Goal: Task Accomplishment & Management: Use online tool/utility

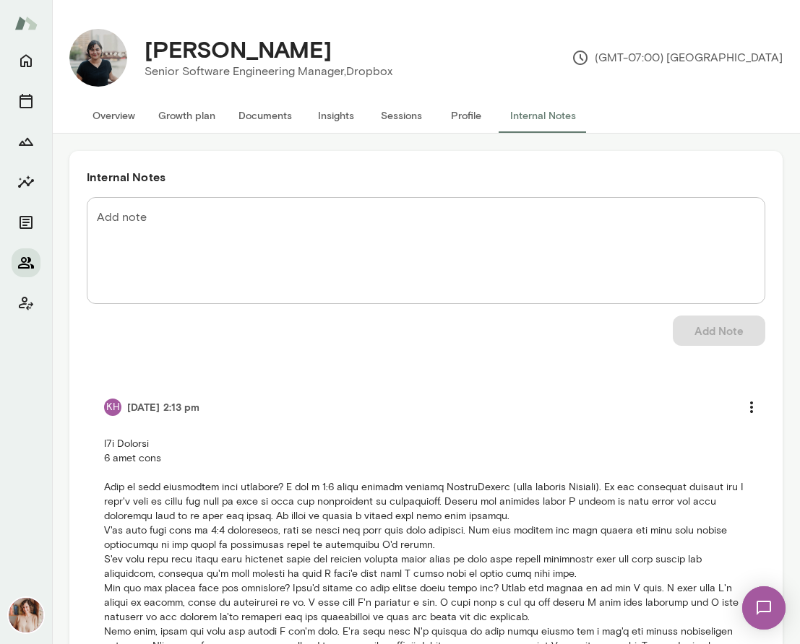
scroll to position [449, 0]
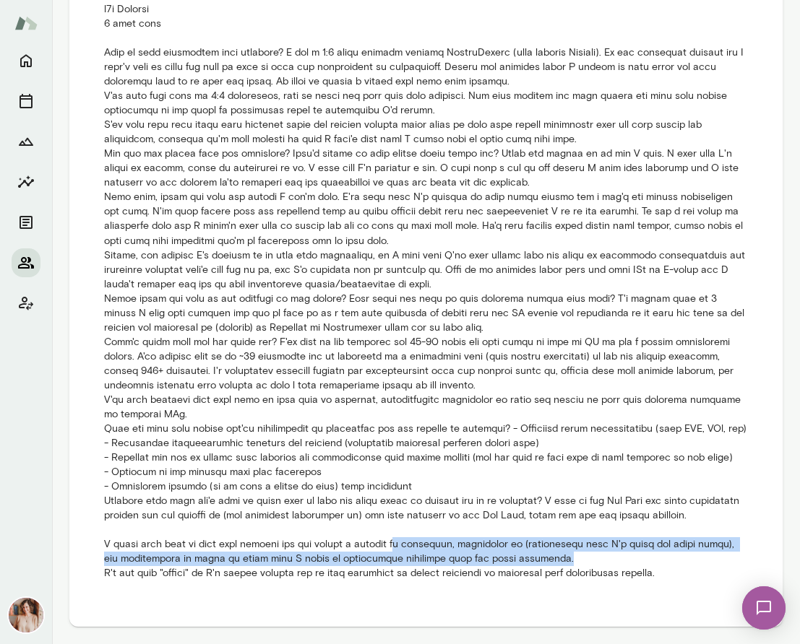
click at [24, 250] on button "Members" at bounding box center [26, 262] width 29 height 29
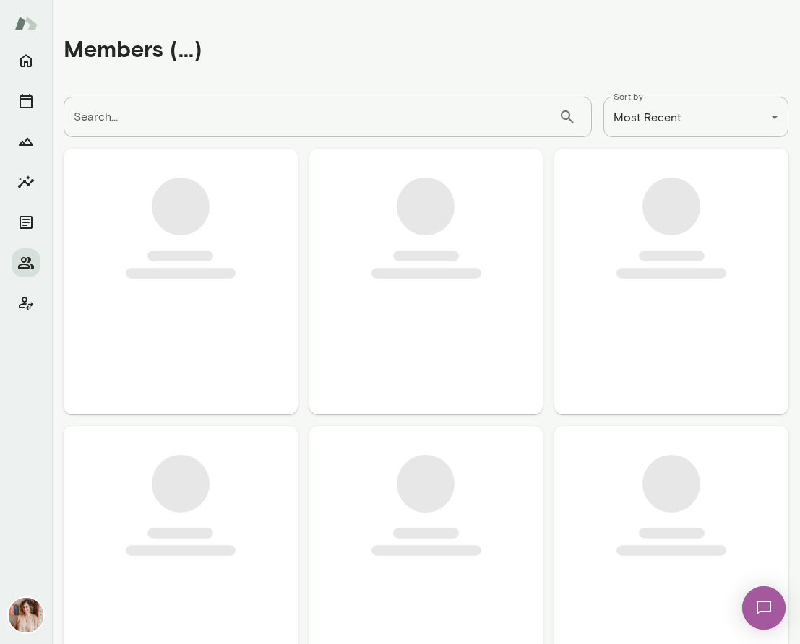
click at [206, 111] on input "Search..." at bounding box center [311, 117] width 495 height 40
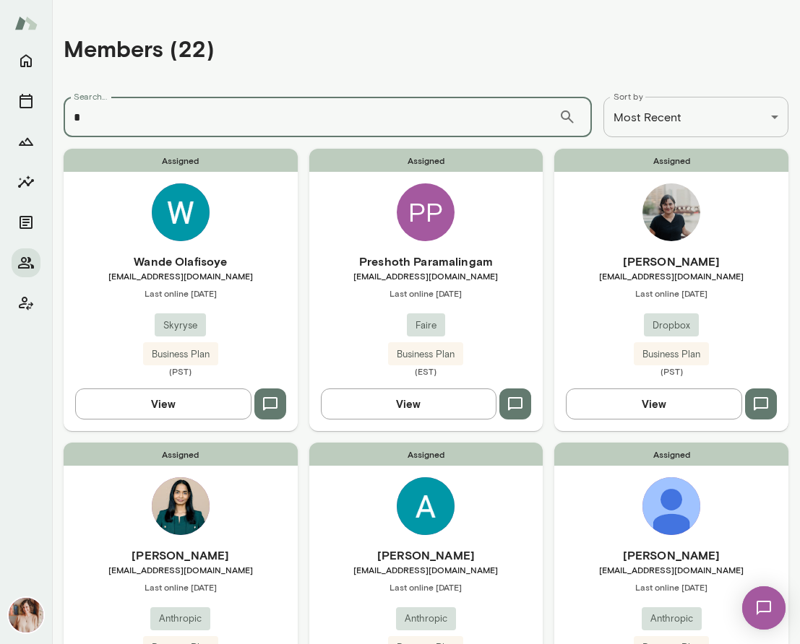
type input "*"
click at [347, 165] on span "Assigned" at bounding box center [426, 160] width 234 height 23
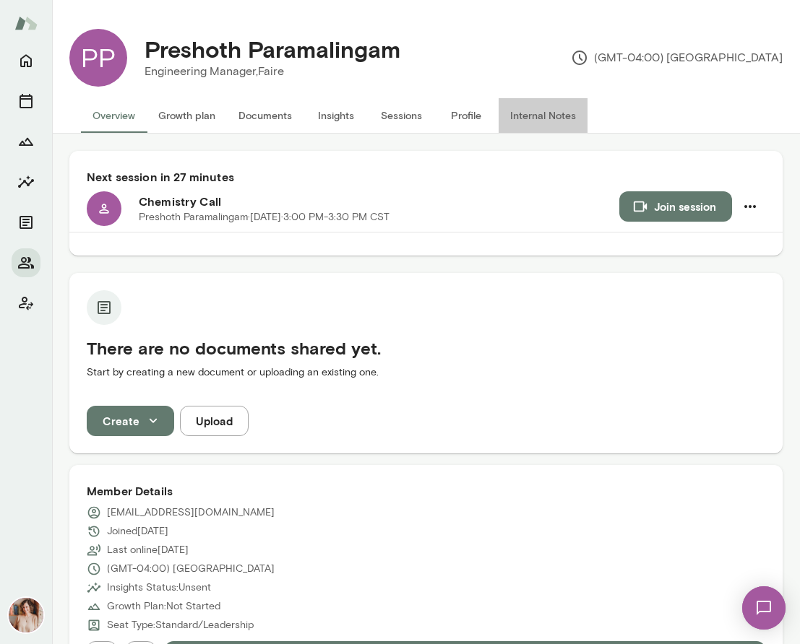
click at [505, 108] on button "Internal Notes" at bounding box center [542, 115] width 89 height 35
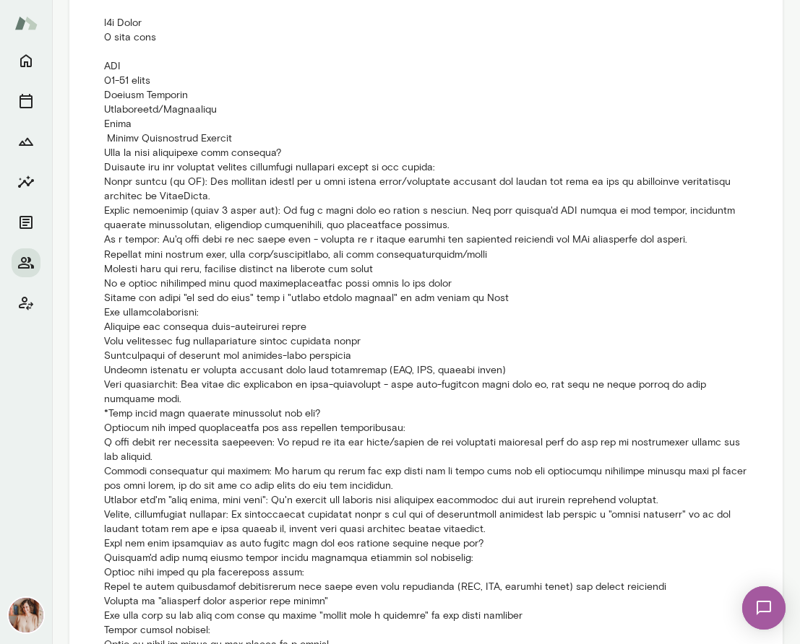
scroll to position [438, 0]
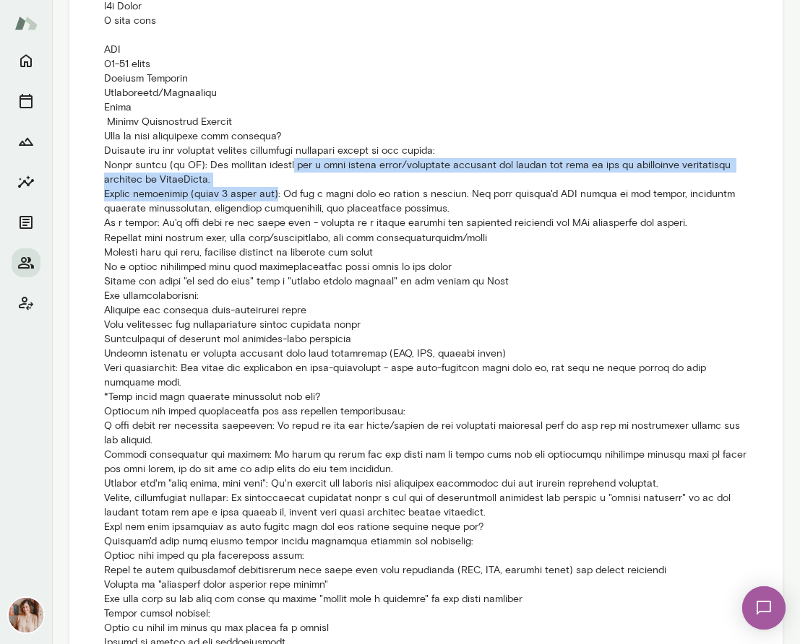
drag, startPoint x: 280, startPoint y: 168, endPoint x: 280, endPoint y: 189, distance: 21.7
click at [280, 189] on p at bounding box center [426, 476] width 644 height 954
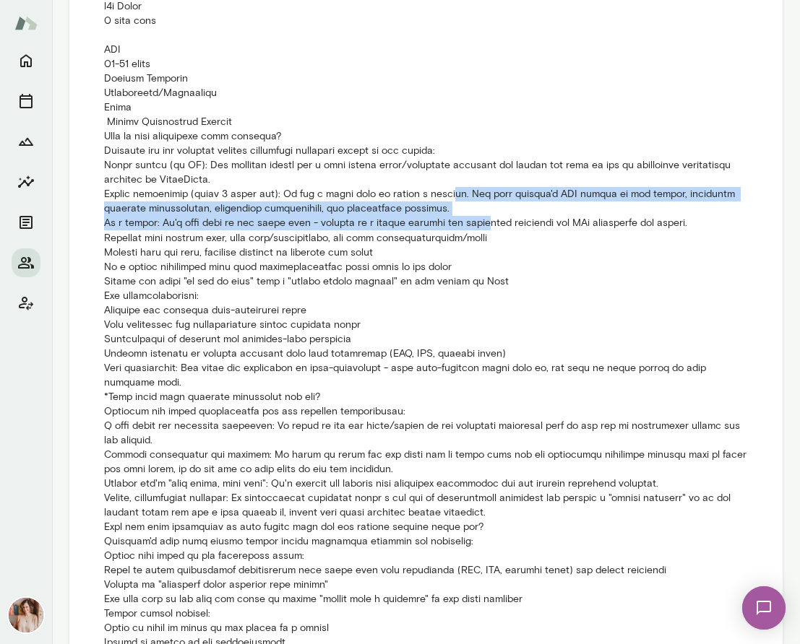
drag, startPoint x: 482, startPoint y: 188, endPoint x: 483, endPoint y: 222, distance: 34.7
click at [483, 222] on p at bounding box center [426, 476] width 644 height 954
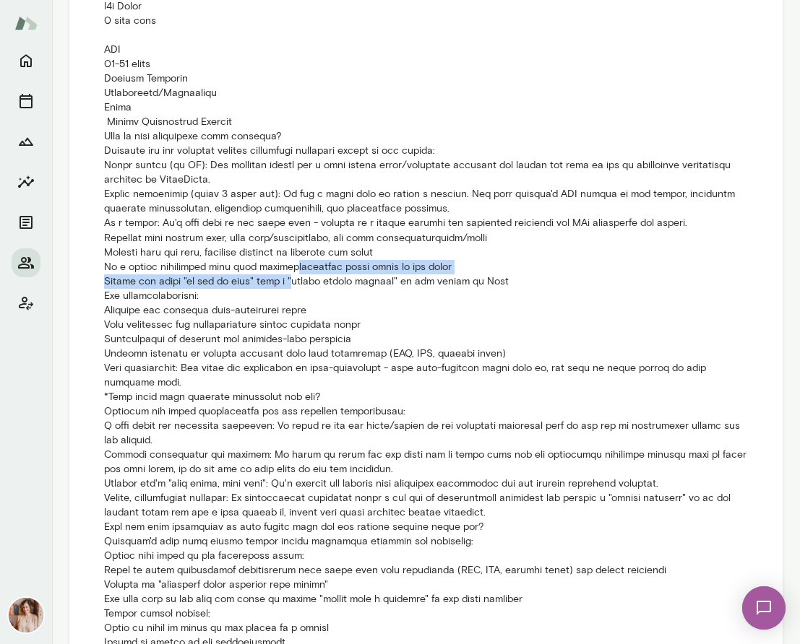
drag, startPoint x: 291, startPoint y: 261, endPoint x: 290, endPoint y: 287, distance: 26.7
click at [290, 287] on p at bounding box center [426, 476] width 644 height 954
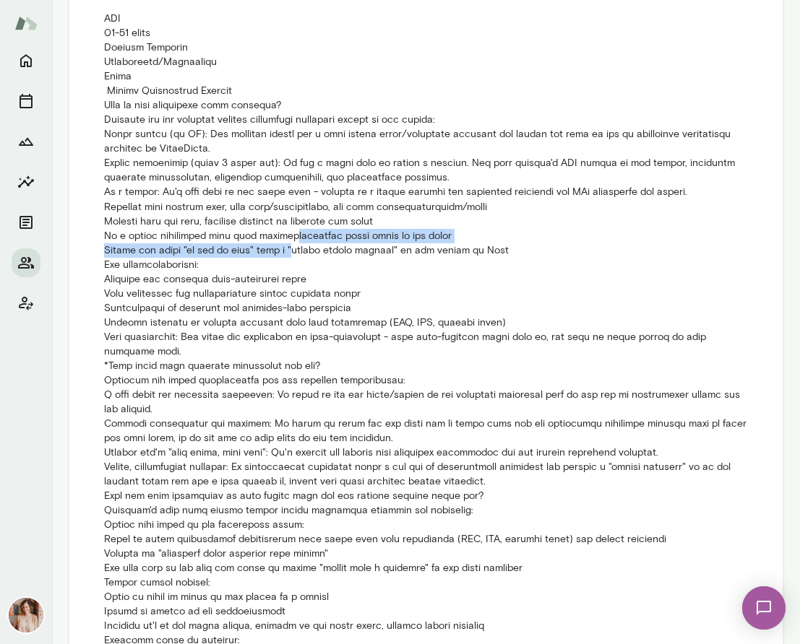
scroll to position [473, 0]
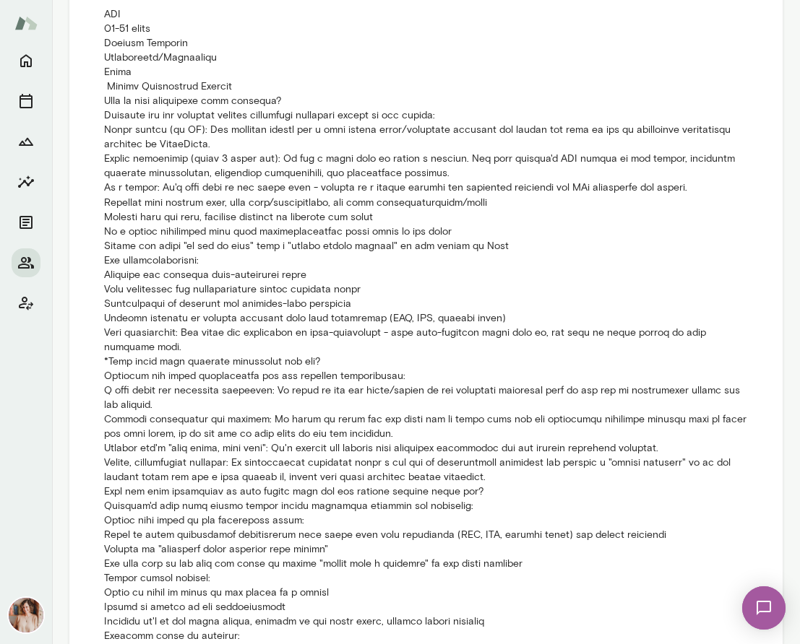
drag, startPoint x: 213, startPoint y: 275, endPoint x: 213, endPoint y: 295, distance: 19.5
click at [213, 295] on p at bounding box center [426, 441] width 644 height 954
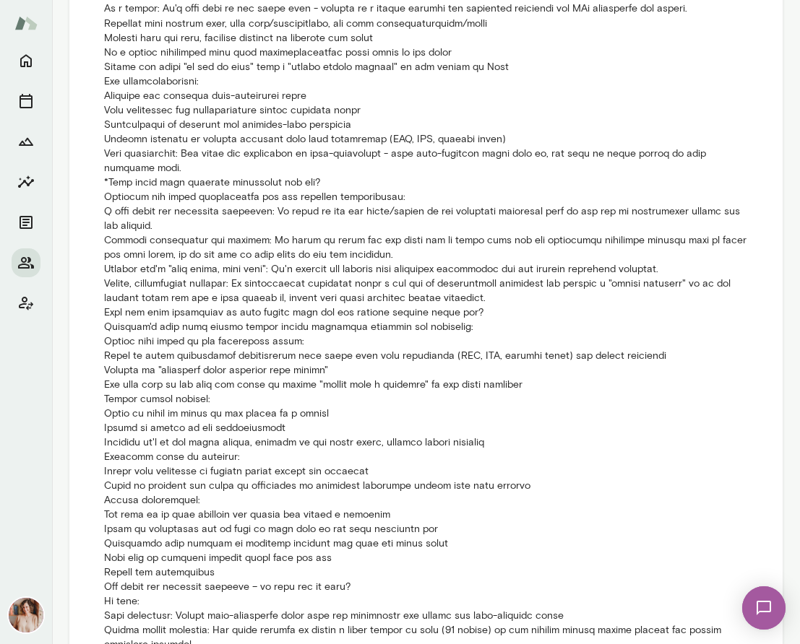
scroll to position [659, 0]
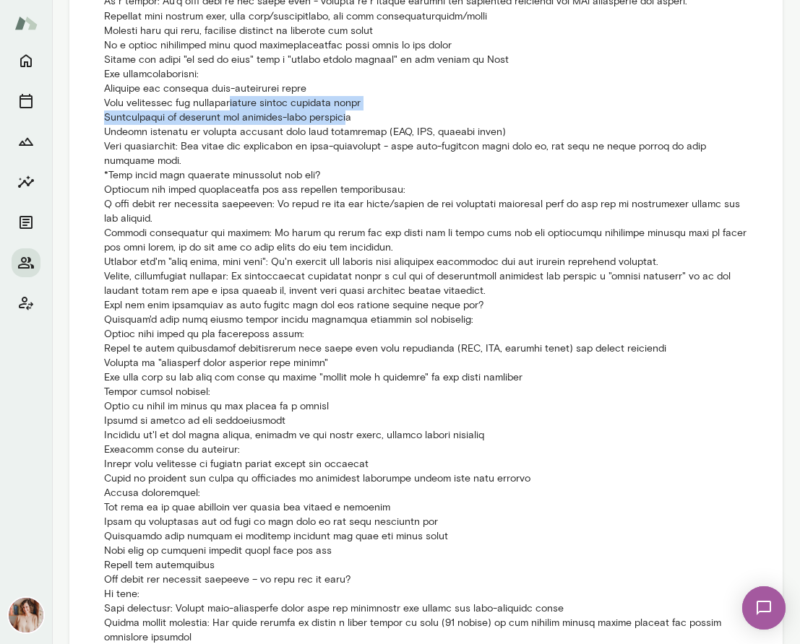
drag, startPoint x: 241, startPoint y: 108, endPoint x: 341, endPoint y: 112, distance: 99.7
click at [341, 112] on p at bounding box center [426, 255] width 644 height 954
click at [342, 126] on p at bounding box center [426, 255] width 644 height 954
drag, startPoint x: 353, startPoint y: 119, endPoint x: 113, endPoint y: 109, distance: 240.0
click at [113, 109] on p at bounding box center [426, 255] width 644 height 954
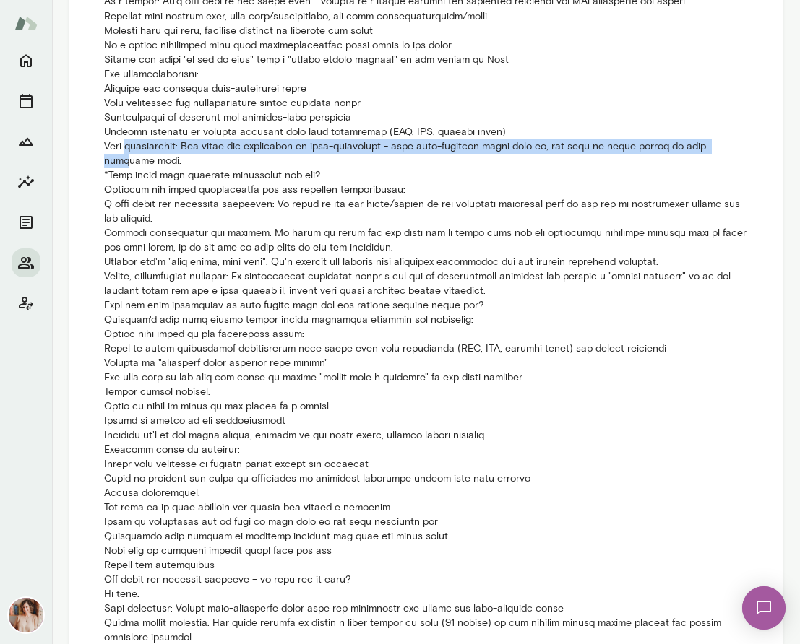
drag, startPoint x: 130, startPoint y: 139, endPoint x: 129, endPoint y: 163, distance: 23.1
click at [129, 163] on p at bounding box center [426, 255] width 644 height 954
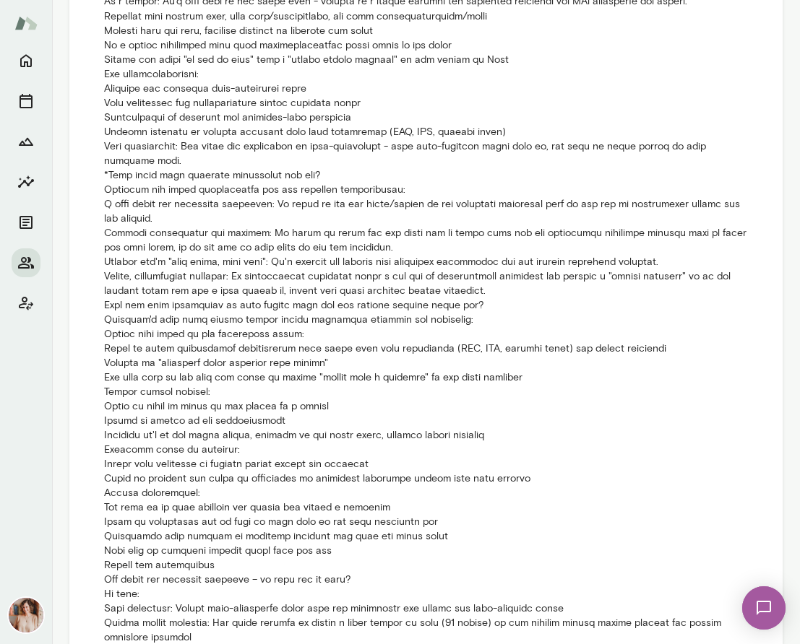
drag, startPoint x: 215, startPoint y: 186, endPoint x: 215, endPoint y: 196, distance: 10.1
click at [215, 196] on p at bounding box center [426, 255] width 644 height 954
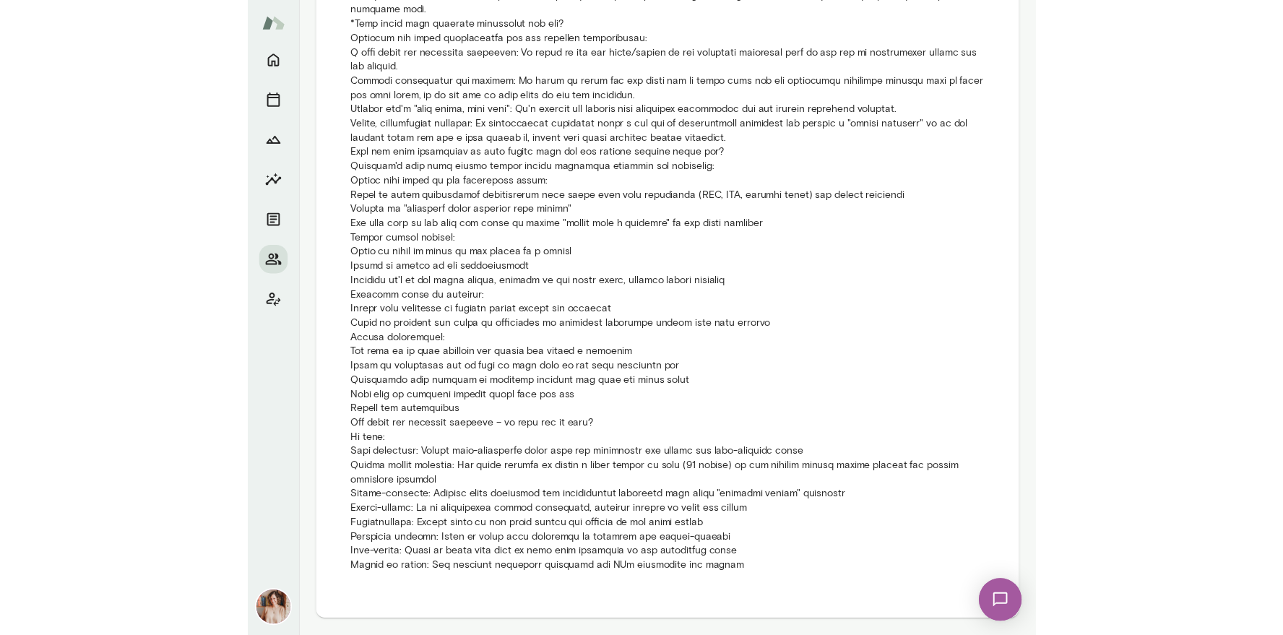
scroll to position [756, 0]
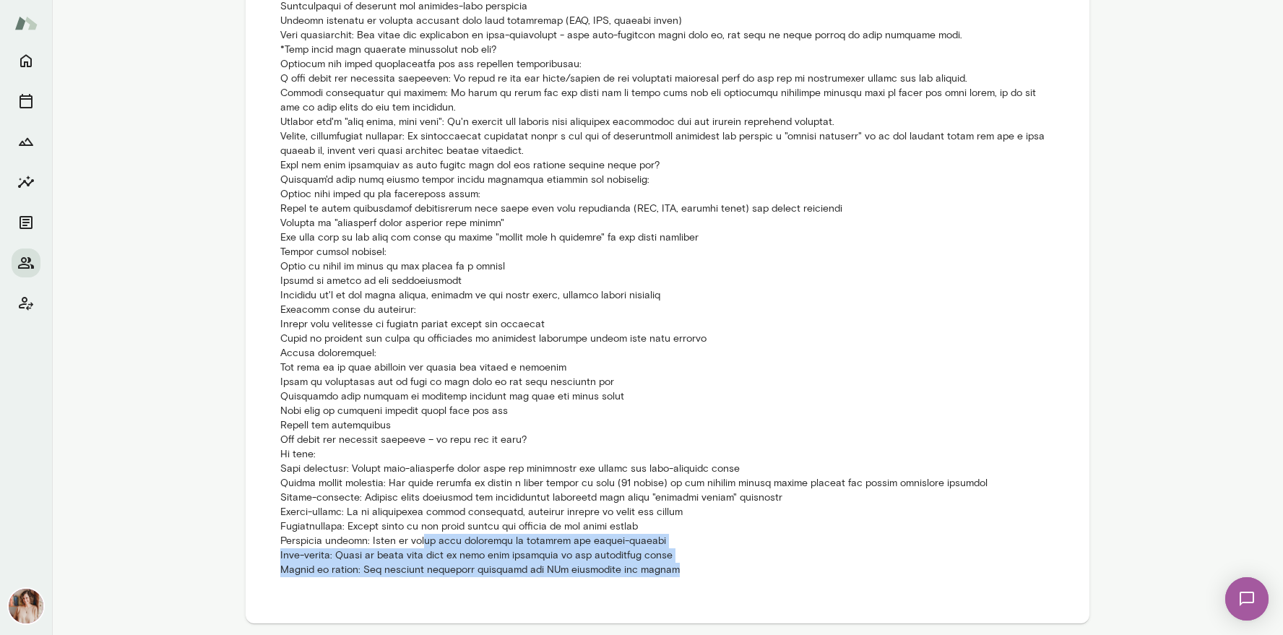
drag, startPoint x: 417, startPoint y: 540, endPoint x: 418, endPoint y: 586, distance: 46.3
click at [418, 586] on li "KH 10/07/25 at 2:41 pm" at bounding box center [667, 107] width 809 height 976
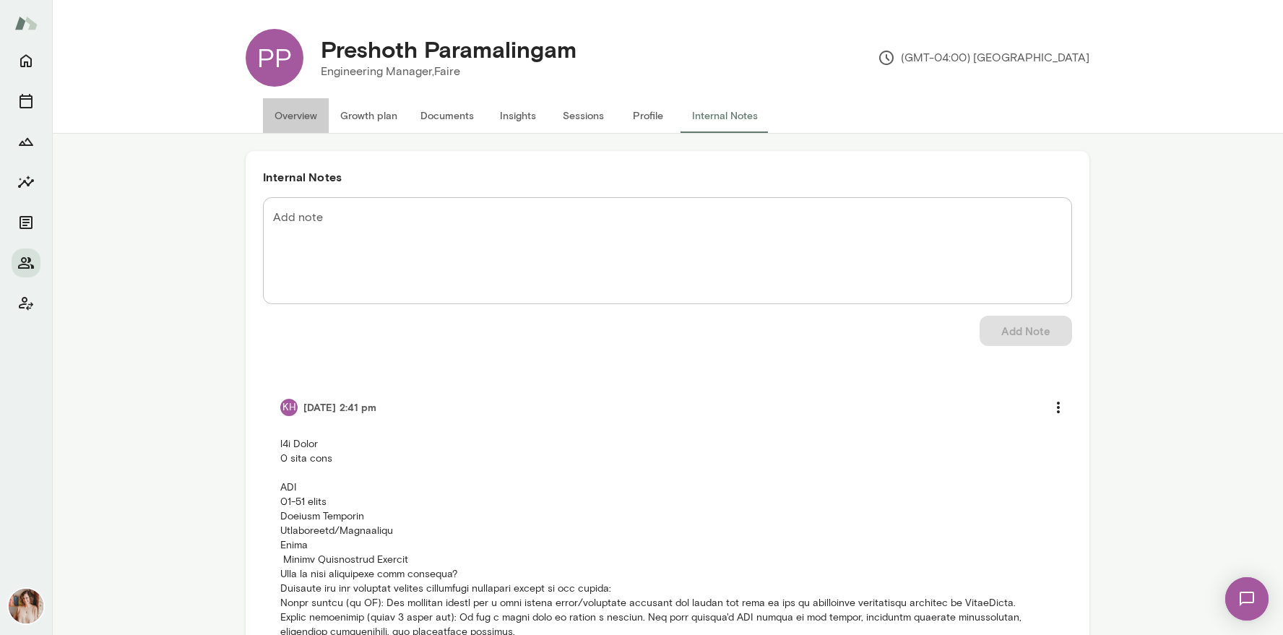
click at [293, 122] on button "Overview" at bounding box center [296, 115] width 66 height 35
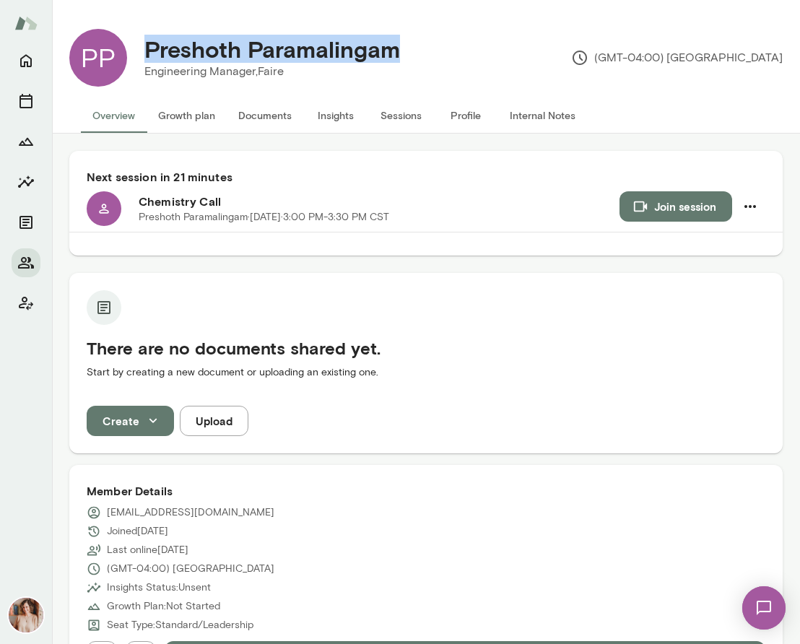
drag, startPoint x: 411, startPoint y: 55, endPoint x: 150, endPoint y: 52, distance: 261.5
click at [150, 52] on div "Preshoth Paramalingam" at bounding box center [272, 48] width 279 height 27
copy h4 "Preshoth Paramalingam"
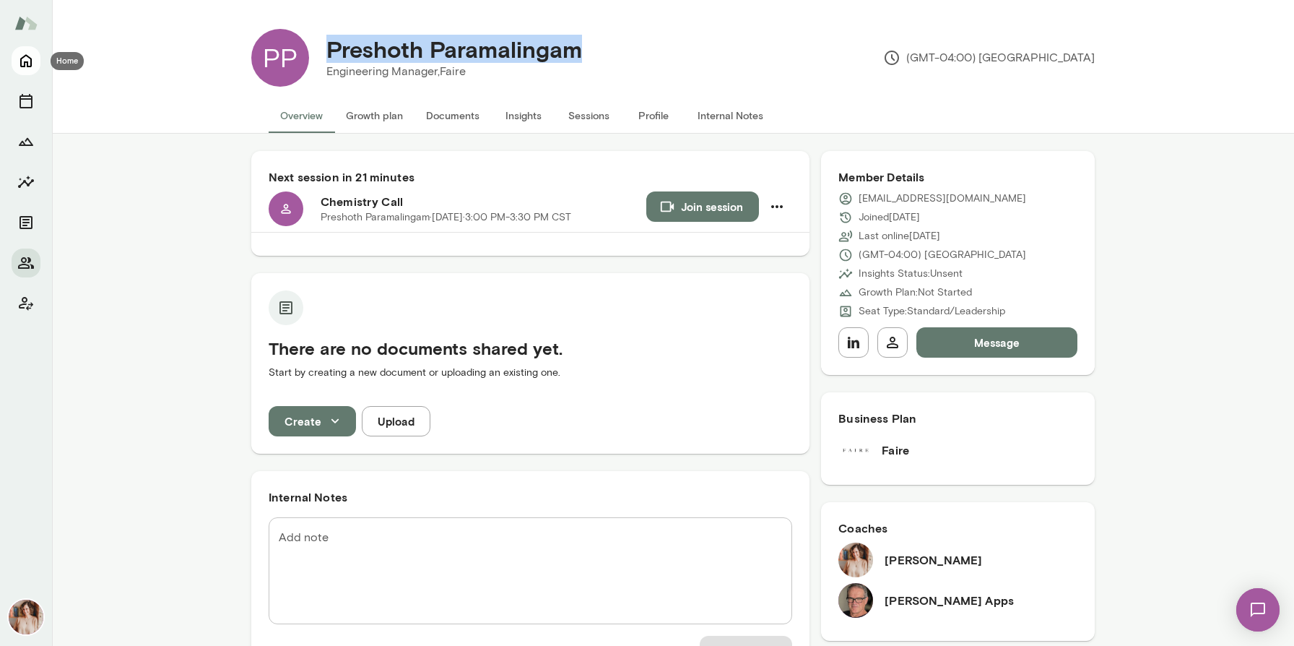
click at [28, 59] on icon "Home" at bounding box center [25, 60] width 17 height 17
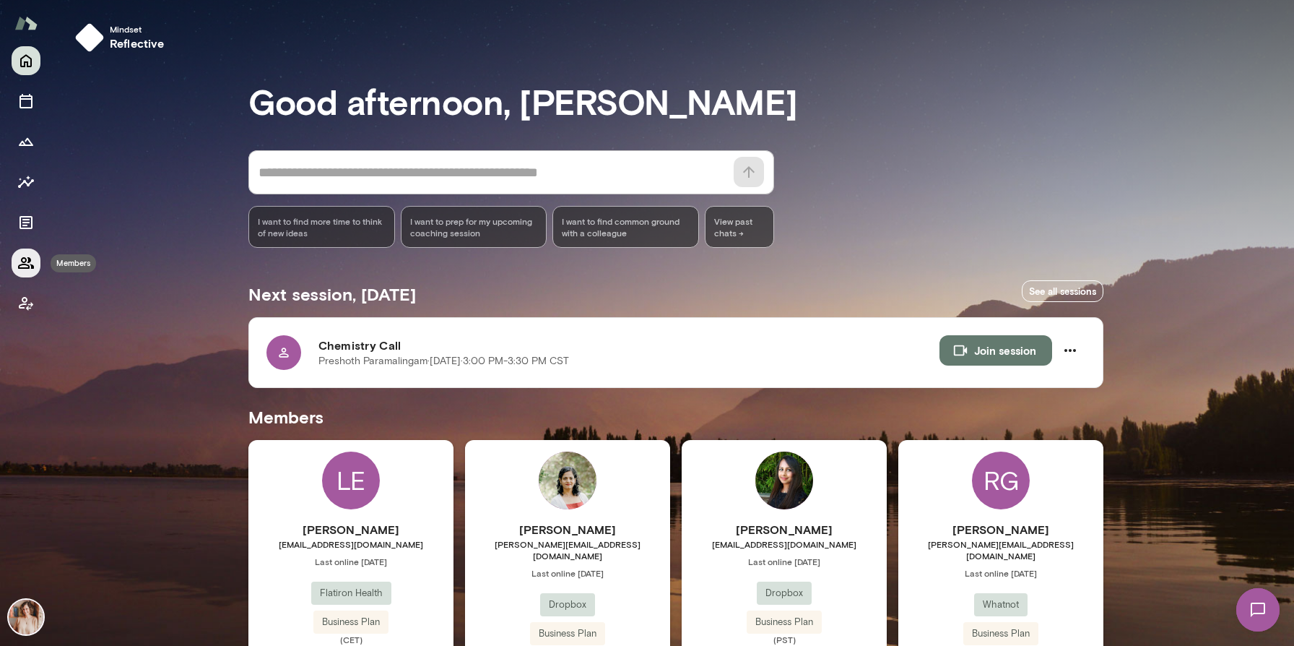
click at [36, 260] on button "Members" at bounding box center [26, 262] width 29 height 29
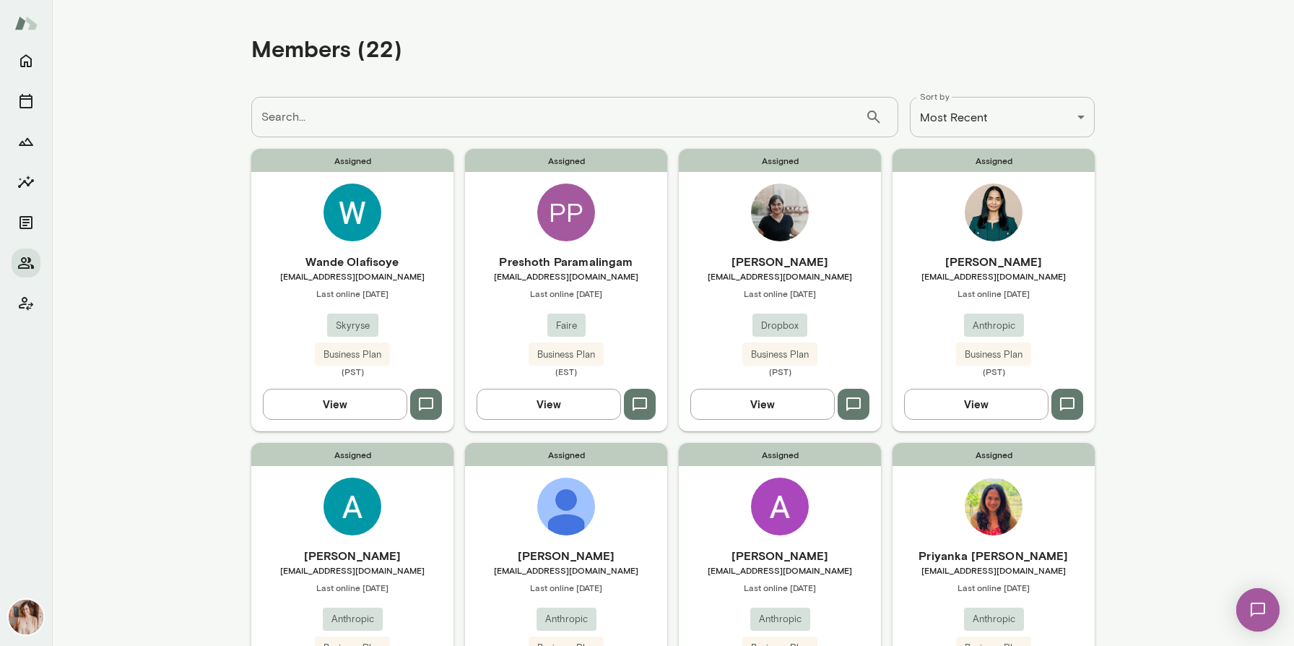
click at [721, 321] on div "Aisha Johnson aisha@dropbox.com Last online October 9 Dropbox Business Plan (PS…" at bounding box center [780, 315] width 202 height 124
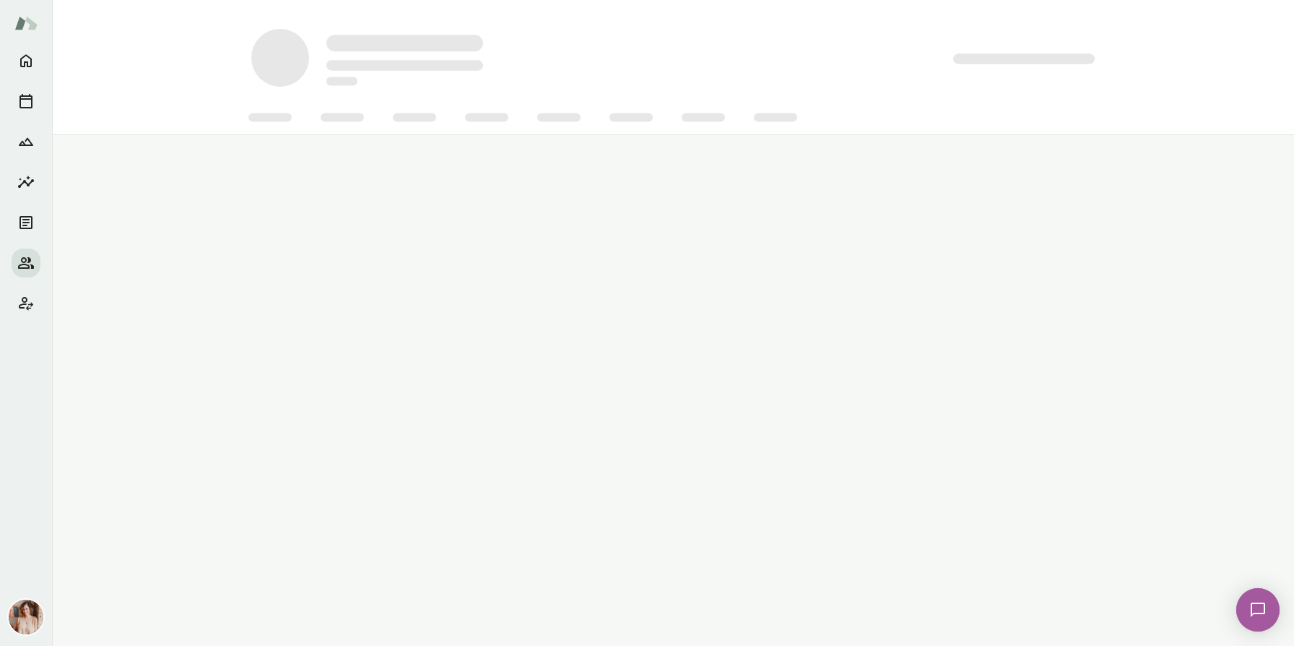
click at [721, 321] on main at bounding box center [673, 323] width 1242 height 646
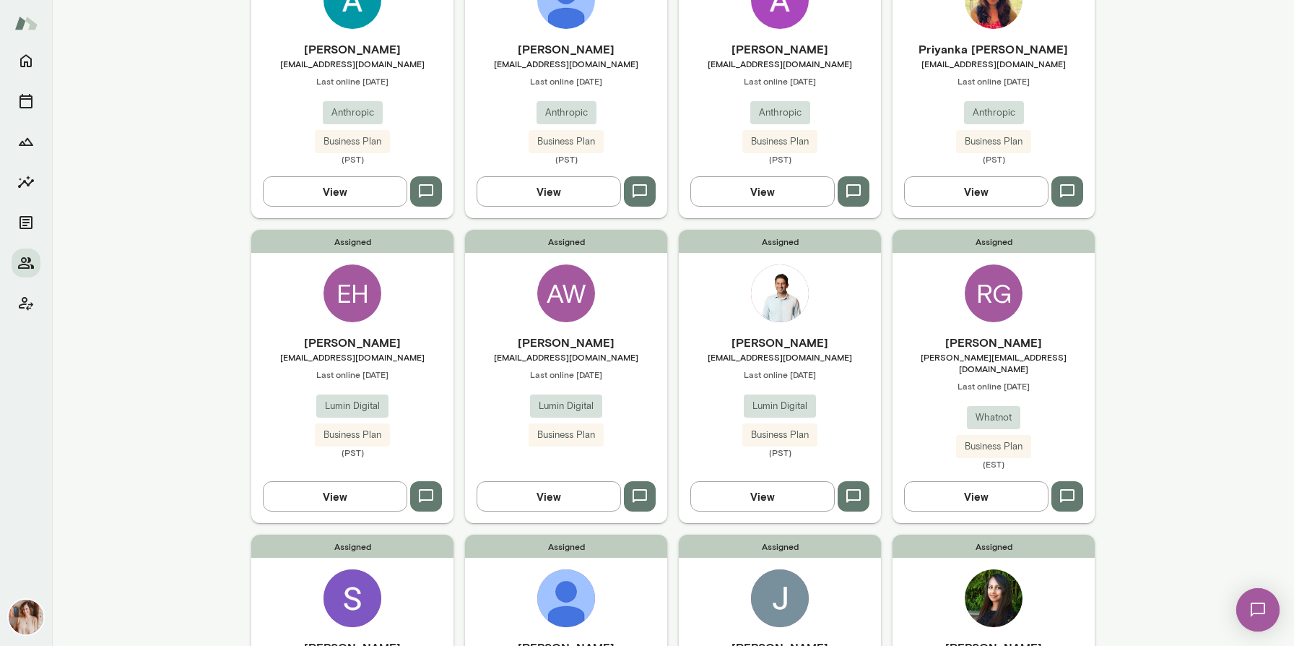
scroll to position [507, 0]
click at [506, 379] on div "Adam Wheatley awheatley@lumindigital.com Last online September 4 Lumin Digital …" at bounding box center [566, 389] width 202 height 113
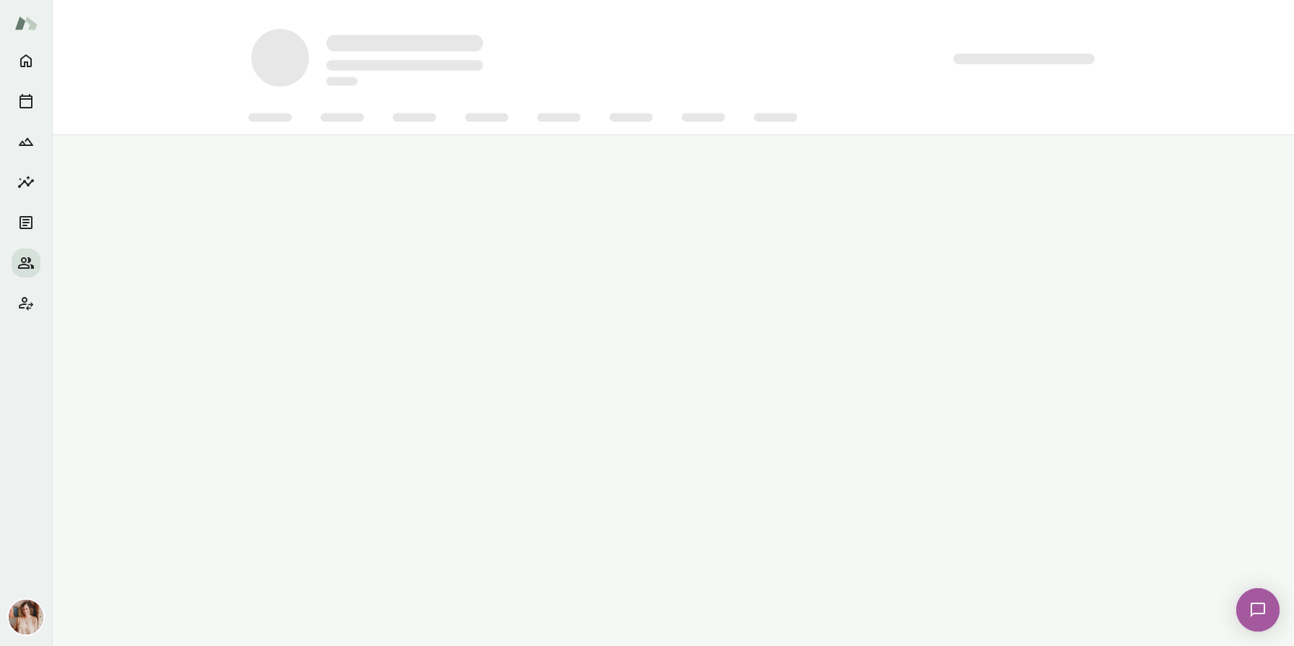
click at [506, 379] on main at bounding box center [673, 323] width 1242 height 646
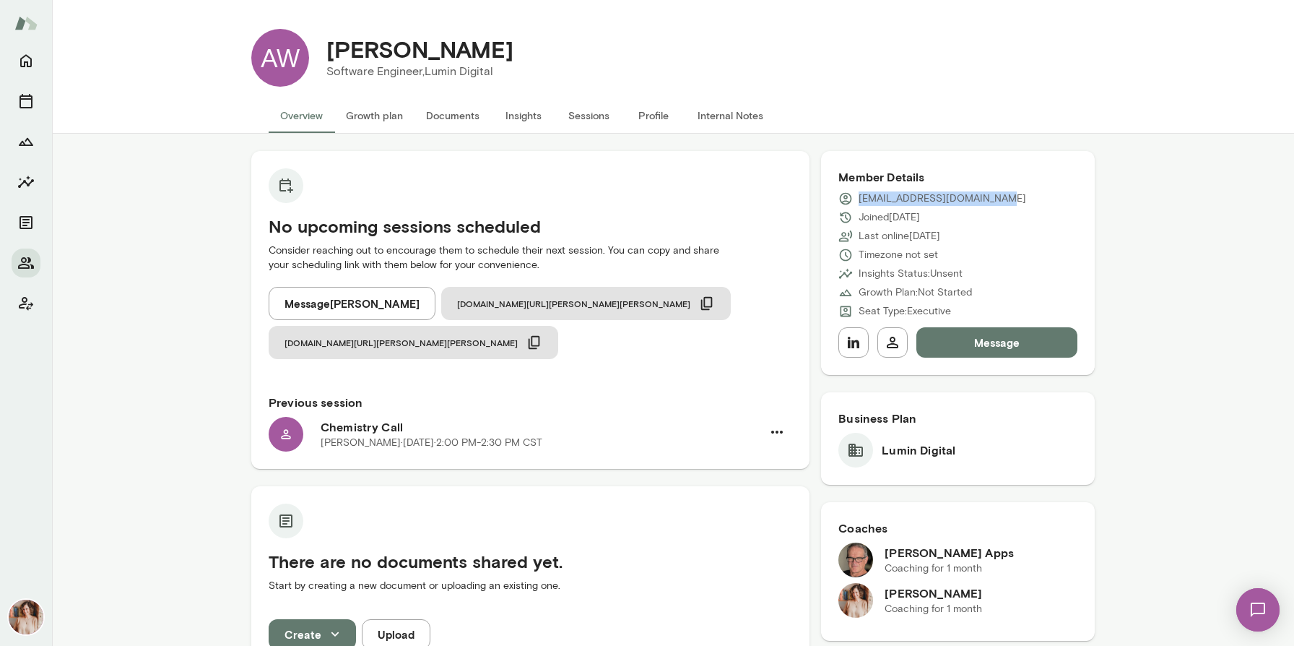
drag, startPoint x: 996, startPoint y: 199, endPoint x: 857, endPoint y: 200, distance: 139.4
click at [799, 200] on div "[EMAIL_ADDRESS][DOMAIN_NAME]" at bounding box center [958, 198] width 239 height 14
copy p "[EMAIL_ADDRESS][DOMAIN_NAME]"
click at [26, 100] on icon "Sessions" at bounding box center [25, 100] width 17 height 17
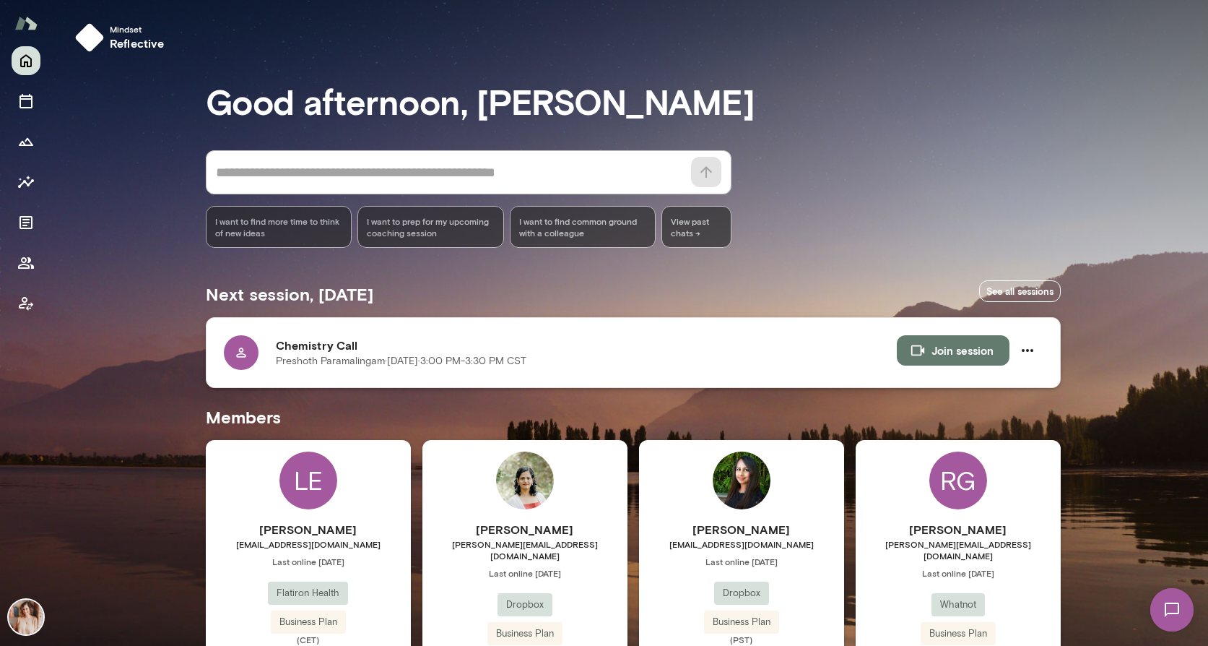
click at [943, 357] on button "Join session" at bounding box center [953, 350] width 113 height 30
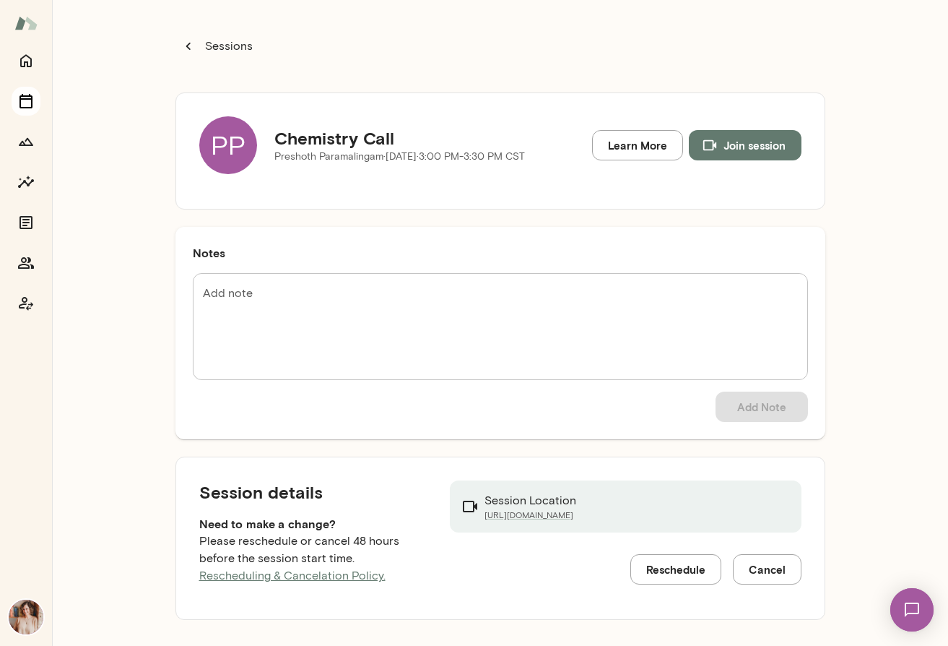
click at [27, 97] on icon "Sessions" at bounding box center [25, 100] width 17 height 17
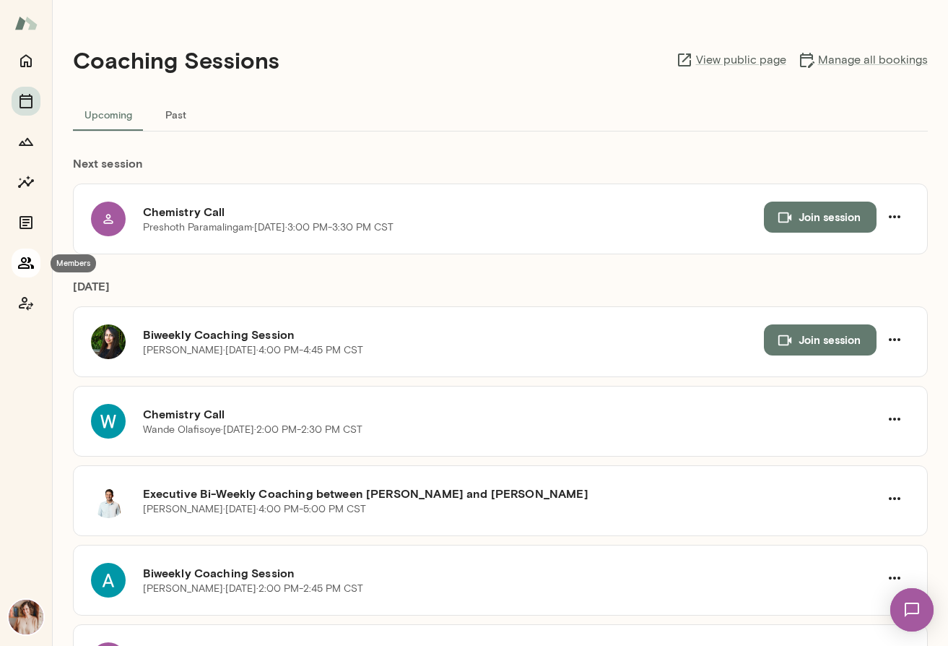
click at [27, 274] on button "Members" at bounding box center [26, 262] width 29 height 29
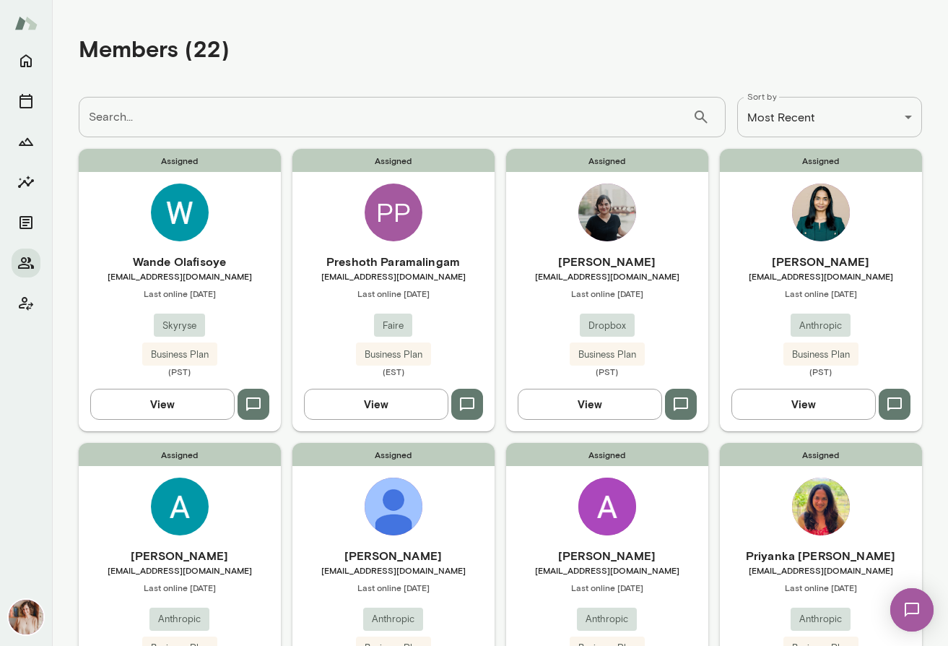
click at [763, 306] on div "[PERSON_NAME] [EMAIL_ADDRESS][DOMAIN_NAME] Last online [DATE] Anthropic Busines…" at bounding box center [821, 315] width 202 height 124
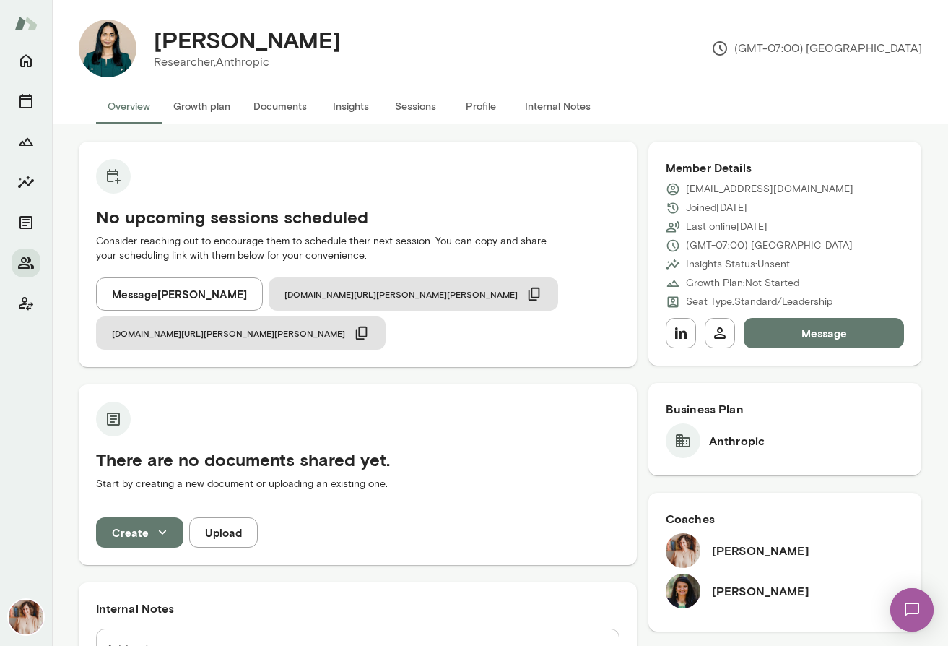
scroll to position [14, 0]
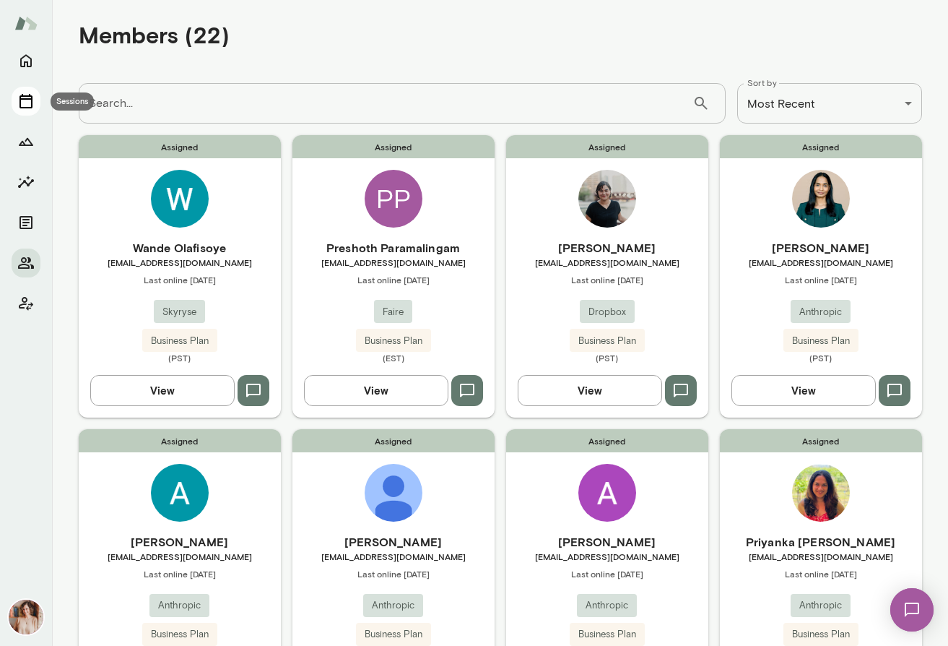
click at [27, 110] on button "Sessions" at bounding box center [26, 101] width 29 height 29
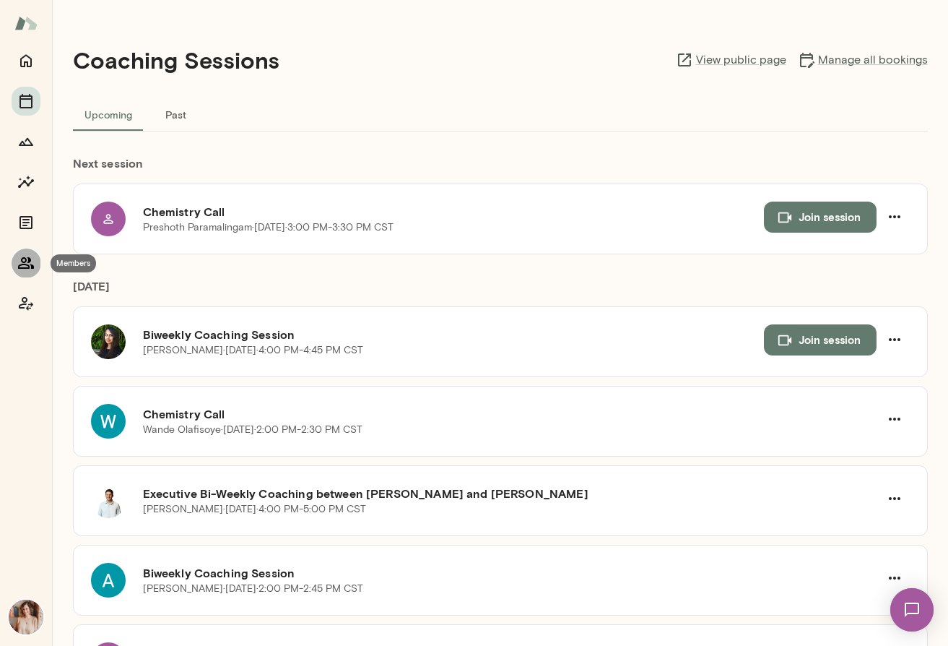
click at [30, 261] on icon "Members" at bounding box center [25, 262] width 17 height 17
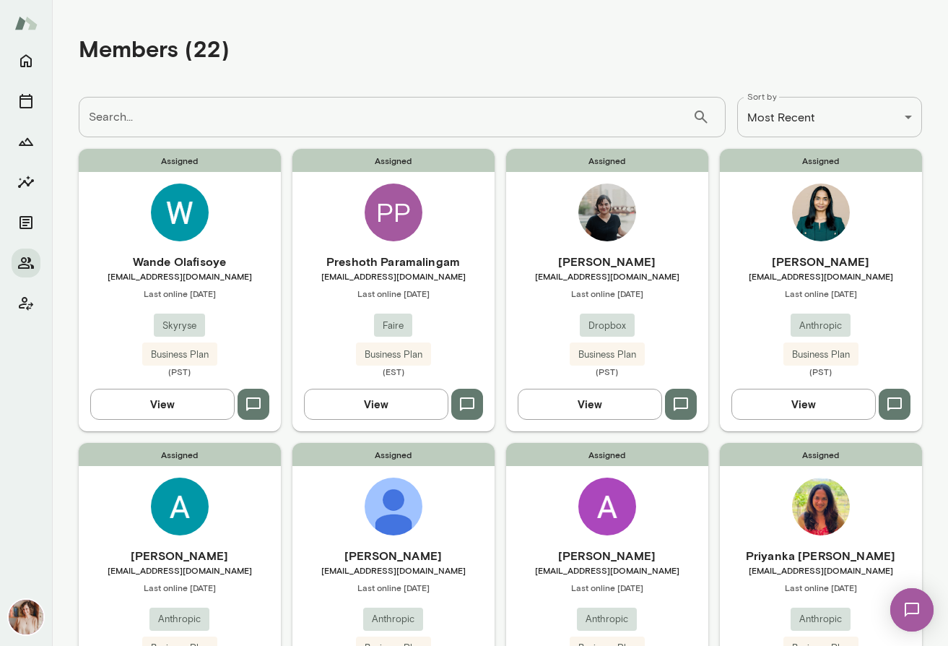
click at [834, 537] on div "Assigned Priyanka [PERSON_NAME] [EMAIL_ADDRESS][DOMAIN_NAME] Last online [DATE]…" at bounding box center [821, 584] width 202 height 282
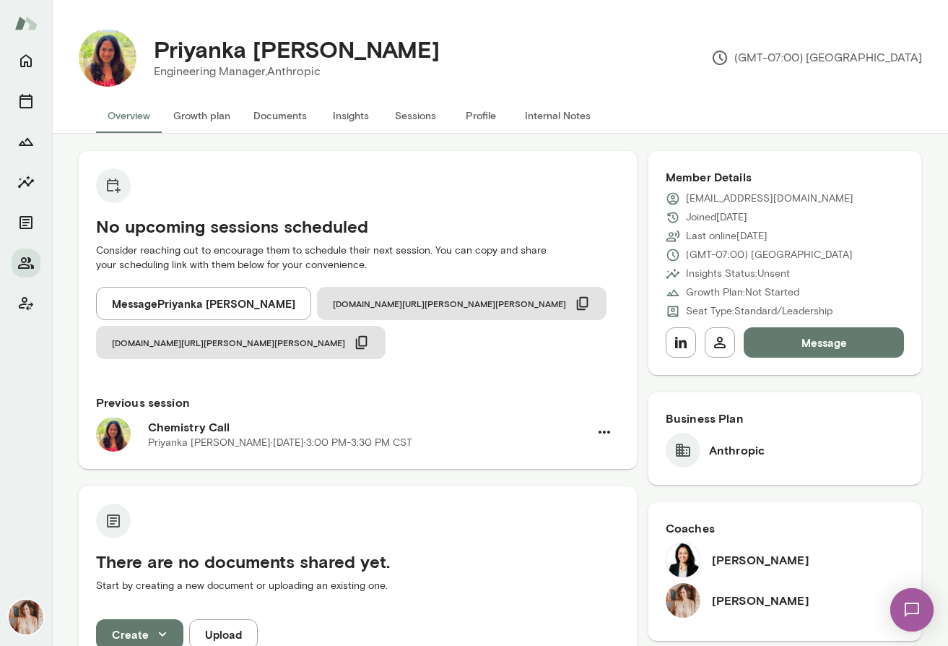
click at [411, 113] on button "Sessions" at bounding box center [416, 115] width 65 height 35
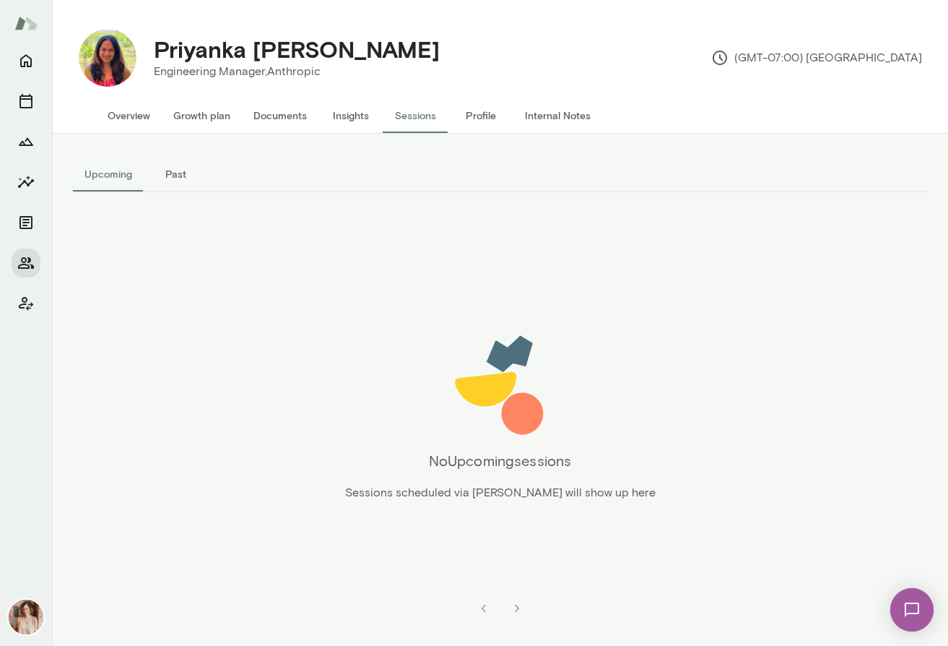
click at [185, 180] on button "Past" at bounding box center [176, 174] width 65 height 35
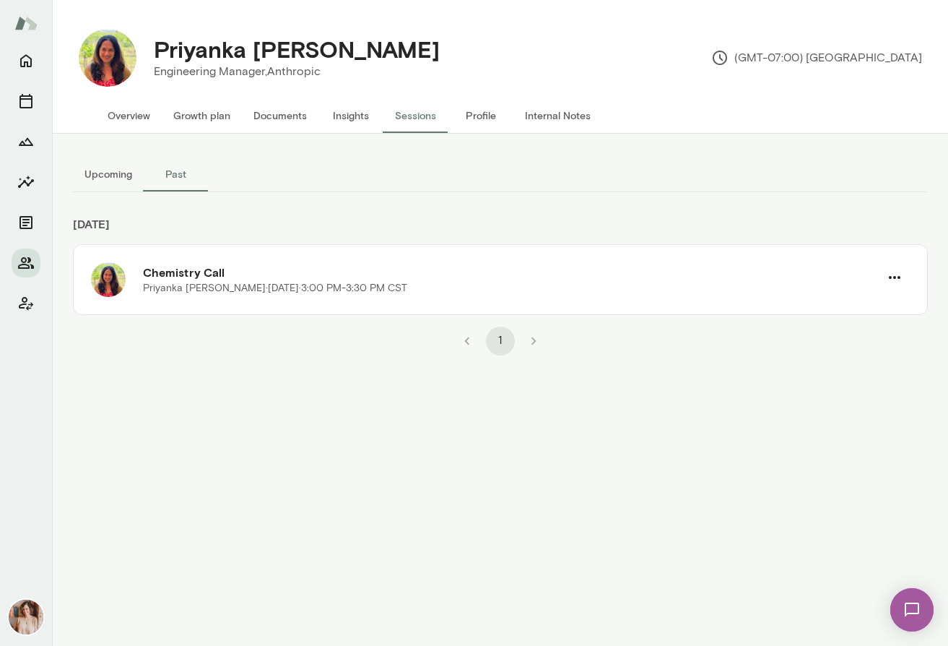
click at [133, 116] on button "Overview" at bounding box center [129, 115] width 66 height 35
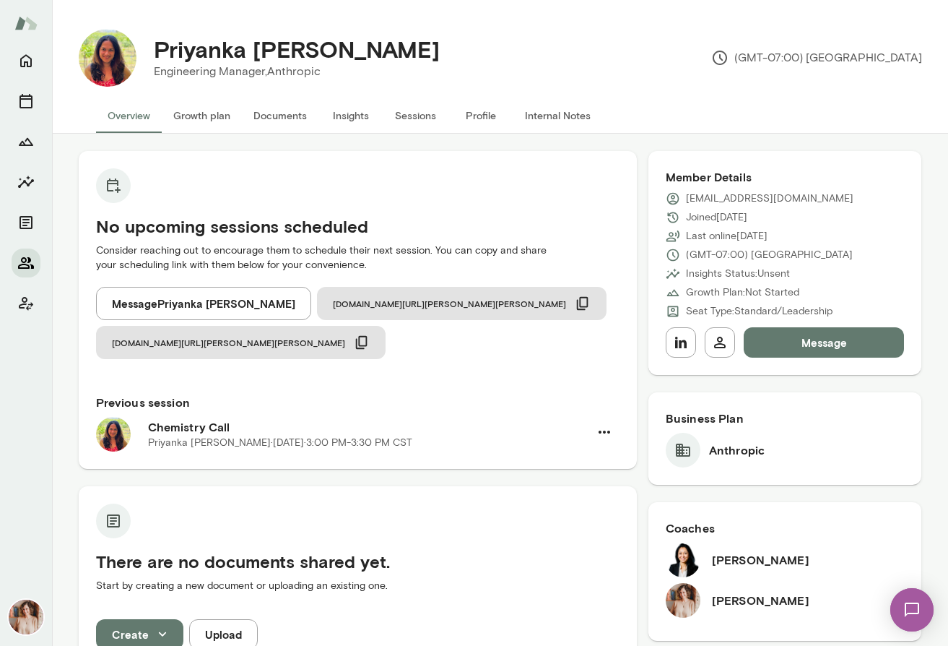
click at [22, 261] on icon "Members" at bounding box center [26, 263] width 16 height 12
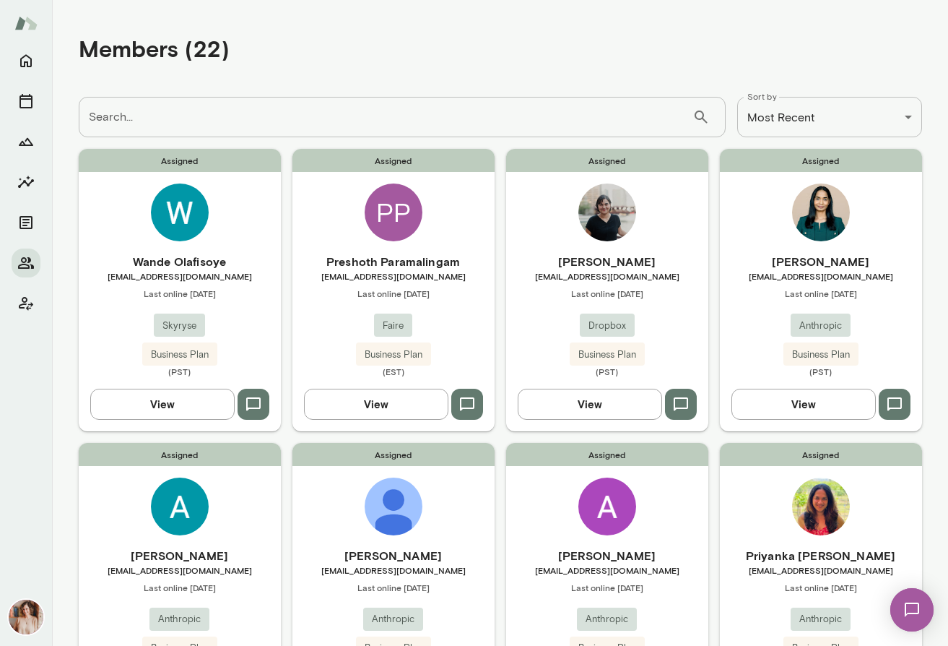
click at [402, 124] on input "Search..." at bounding box center [386, 117] width 614 height 40
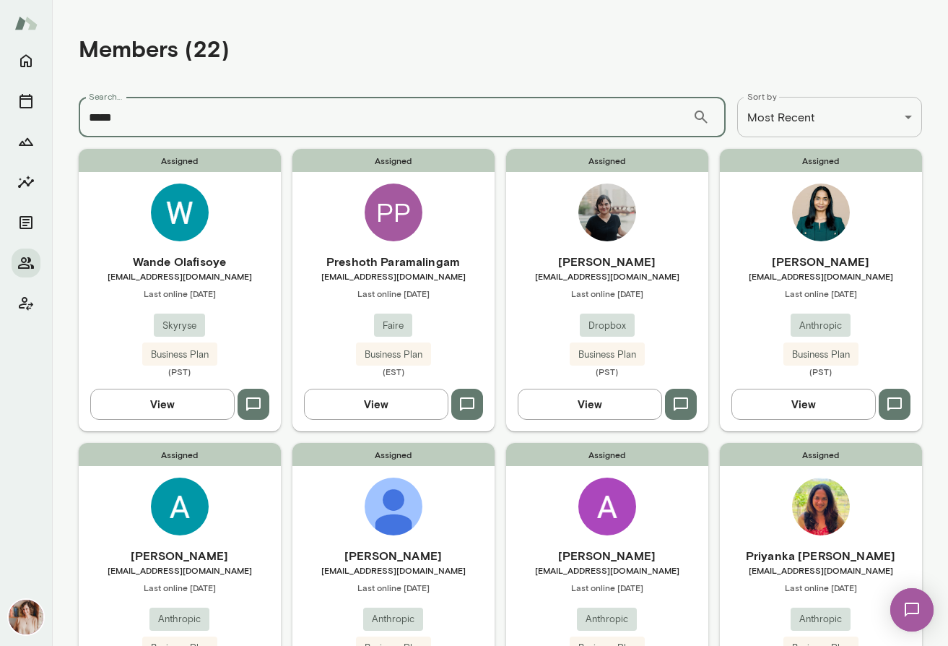
type input "*****"
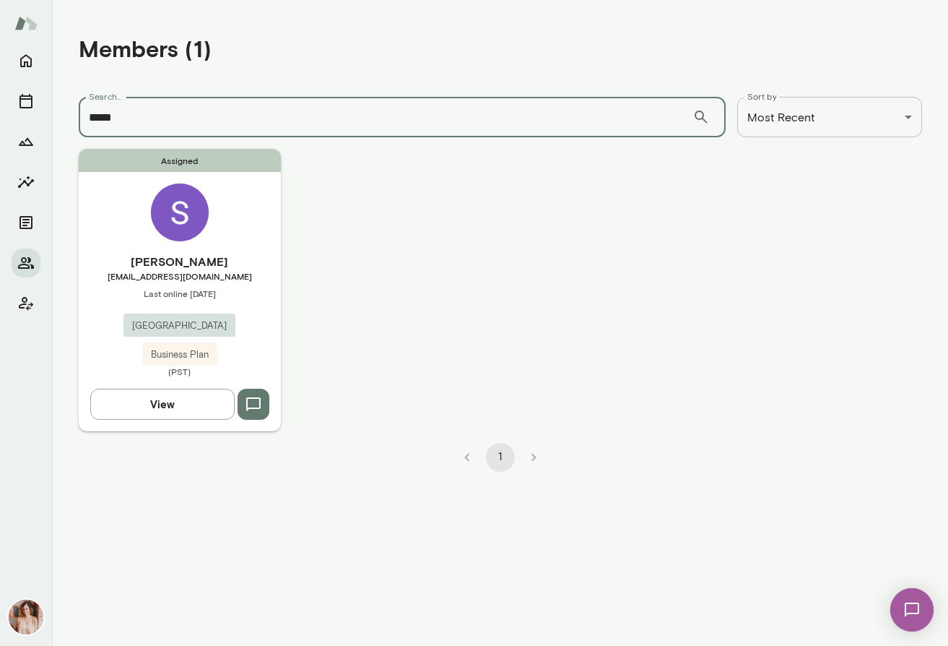
click at [234, 246] on div "Assigned [PERSON_NAME] [EMAIL_ADDRESS][DOMAIN_NAME] Last online [DATE] Juniper …" at bounding box center [180, 290] width 202 height 282
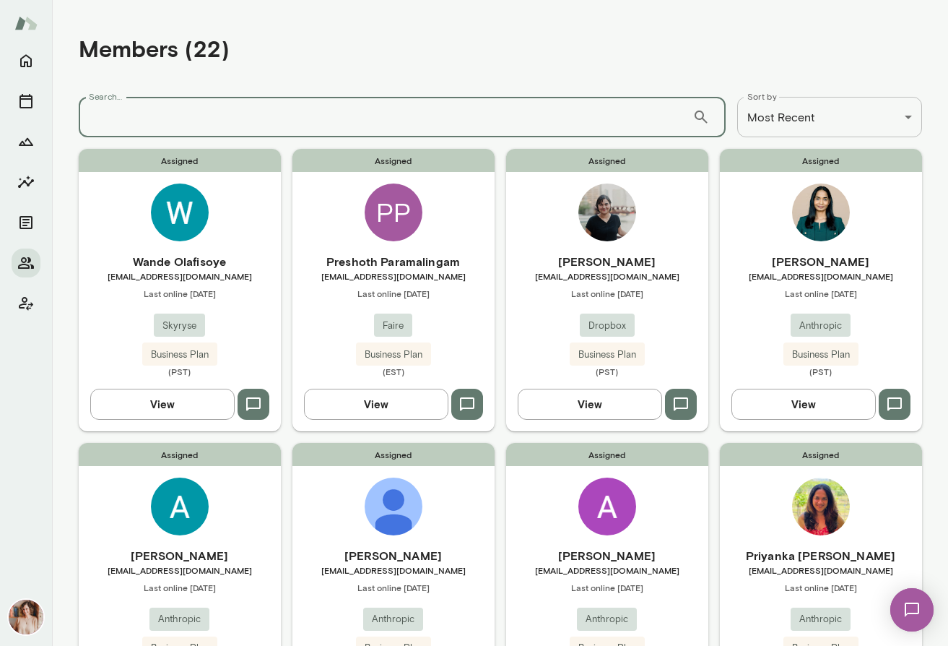
click at [173, 116] on input "Search..." at bounding box center [386, 117] width 614 height 40
type input "*****"
click at [548, 221] on div "Assigned [PERSON_NAME] [PERSON_NAME][EMAIL_ADDRESS][DOMAIN_NAME] Last online [D…" at bounding box center [607, 290] width 202 height 282
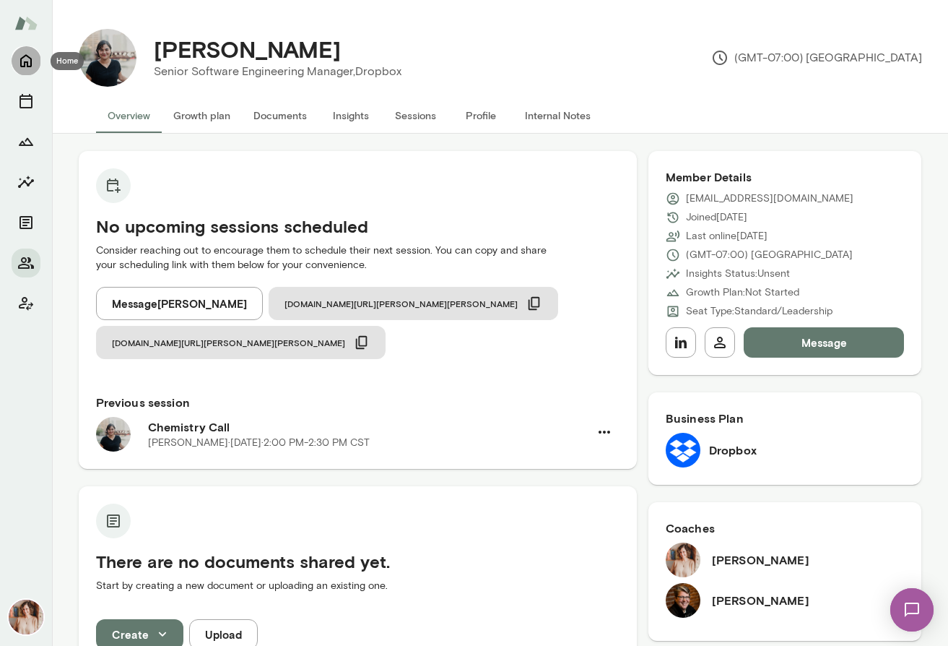
click at [22, 59] on icon "Home" at bounding box center [25, 60] width 17 height 17
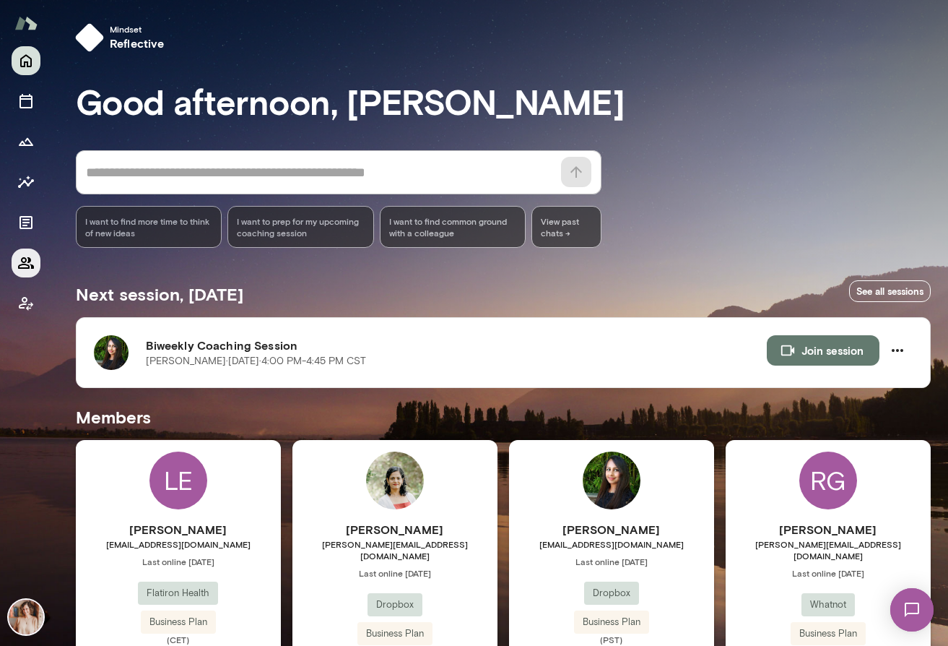
click at [30, 273] on button "Members" at bounding box center [26, 262] width 29 height 29
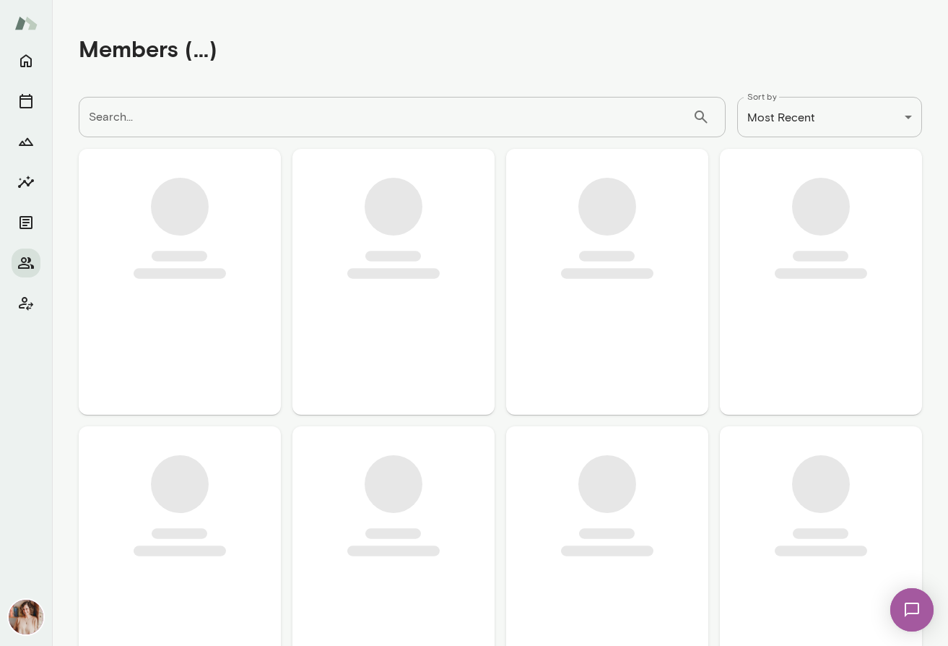
click at [236, 91] on div "**********" at bounding box center [501, 117] width 844 height 64
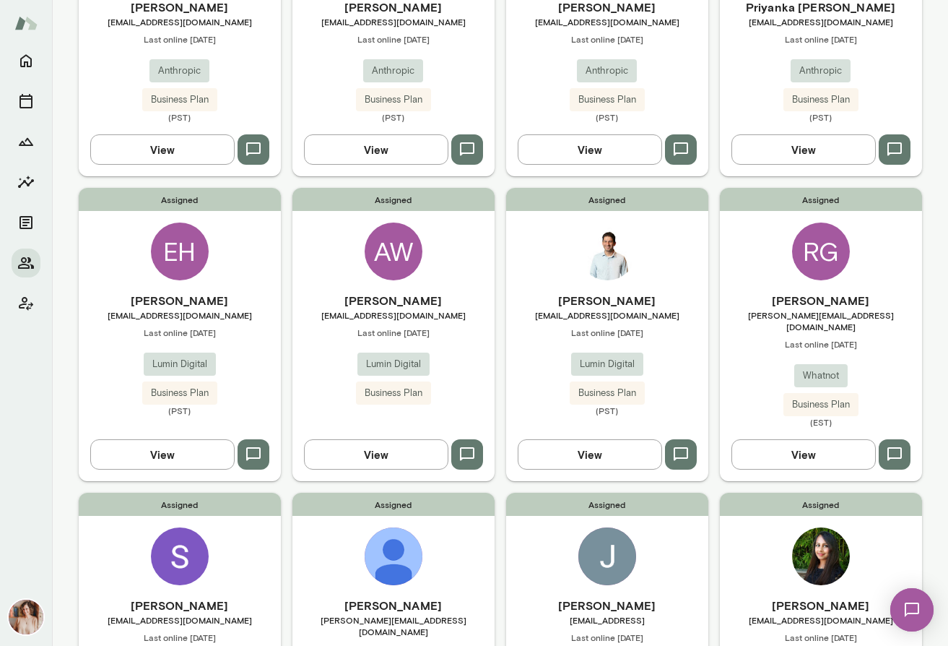
scroll to position [1011, 0]
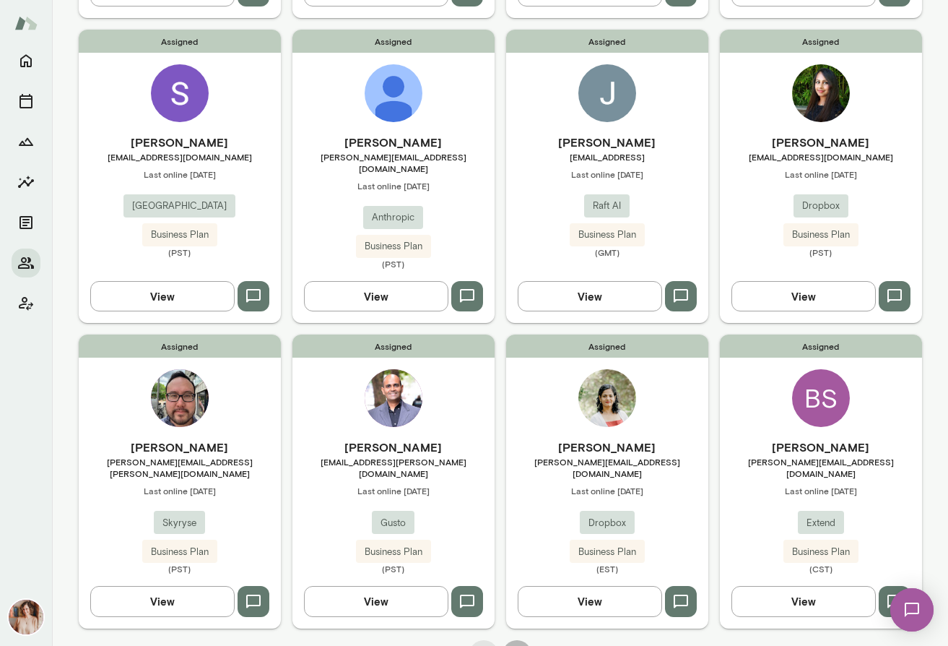
click at [521, 640] on button "2" at bounding box center [517, 654] width 29 height 29
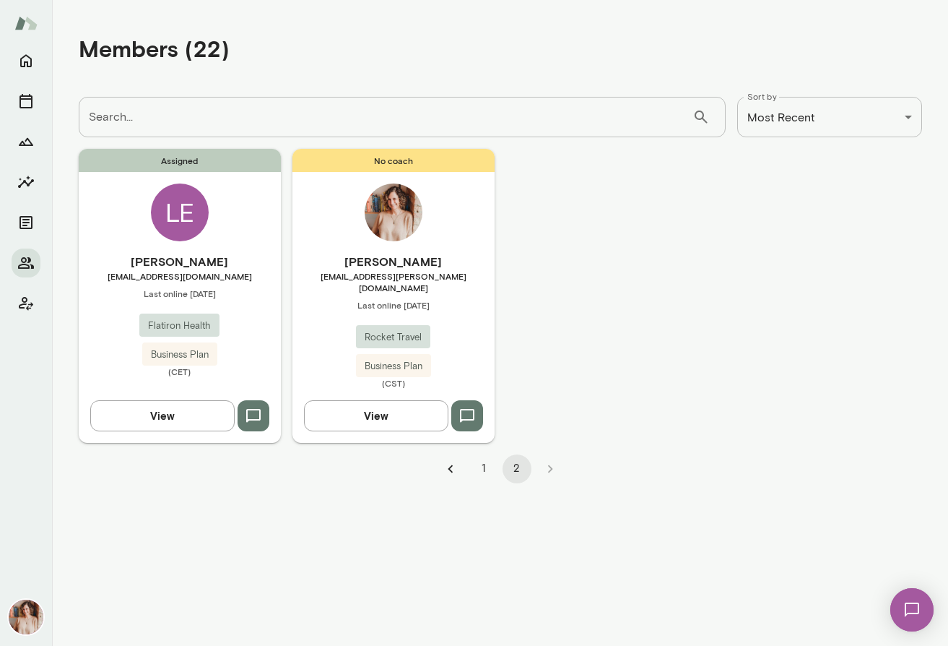
scroll to position [0, 0]
click at [221, 324] on div "[PERSON_NAME] [EMAIL_ADDRESS][DOMAIN_NAME] Last online [DATE] Flatiron Health B…" at bounding box center [180, 315] width 202 height 124
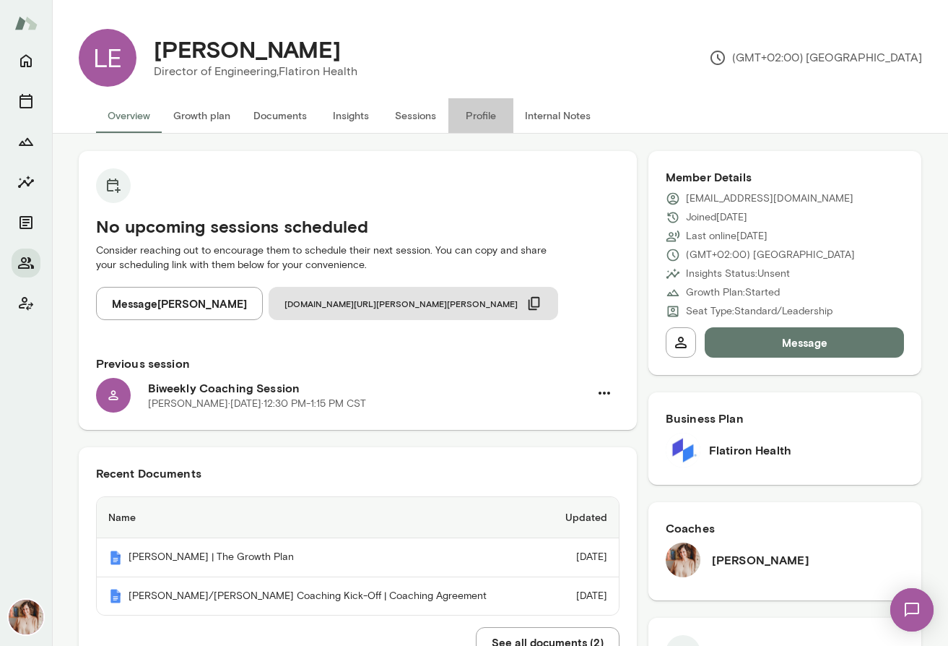
click at [451, 116] on button "Profile" at bounding box center [481, 115] width 65 height 35
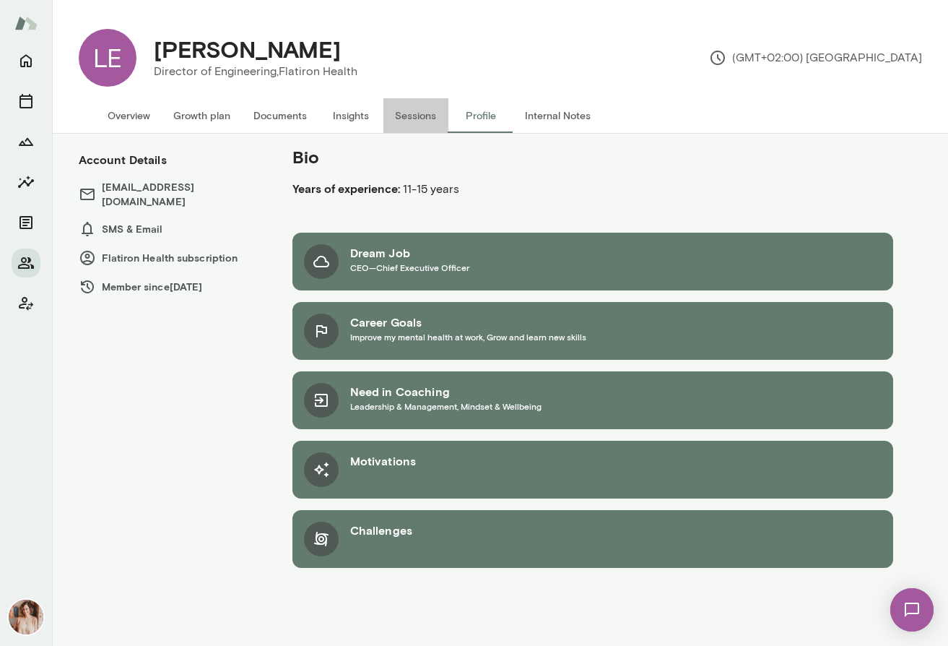
click at [423, 116] on button "Sessions" at bounding box center [416, 115] width 65 height 35
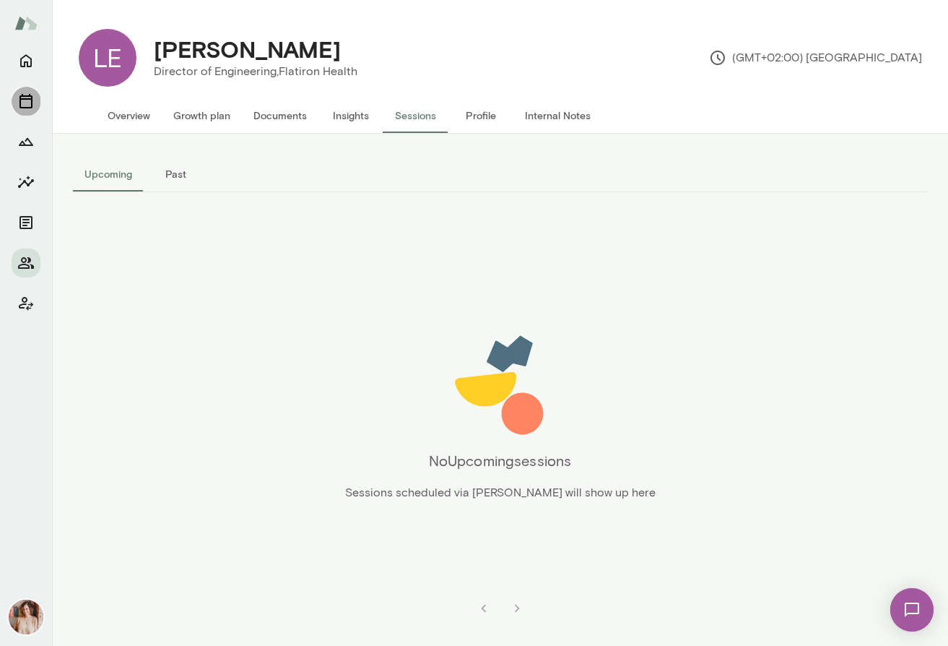
click at [22, 108] on icon "Sessions" at bounding box center [25, 100] width 17 height 17
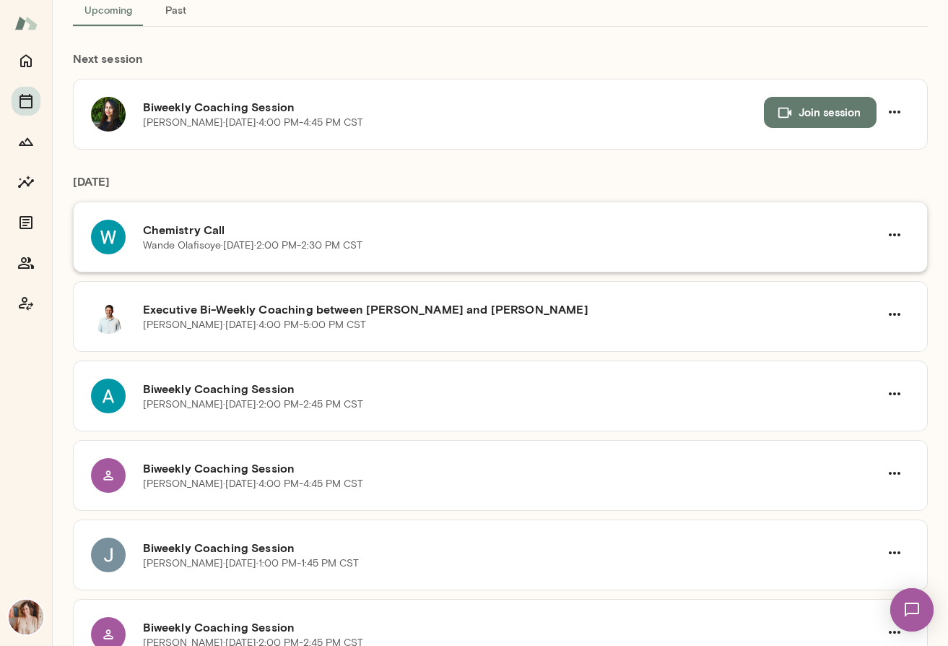
scroll to position [92, 0]
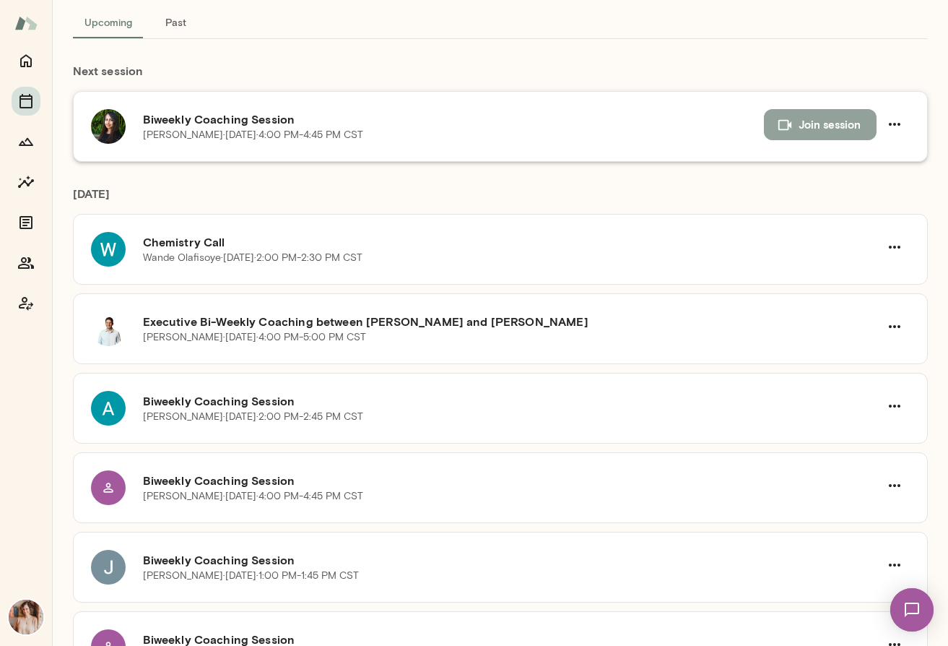
click at [793, 121] on button "Join session" at bounding box center [820, 124] width 113 height 30
